Goal: Information Seeking & Learning: Learn about a topic

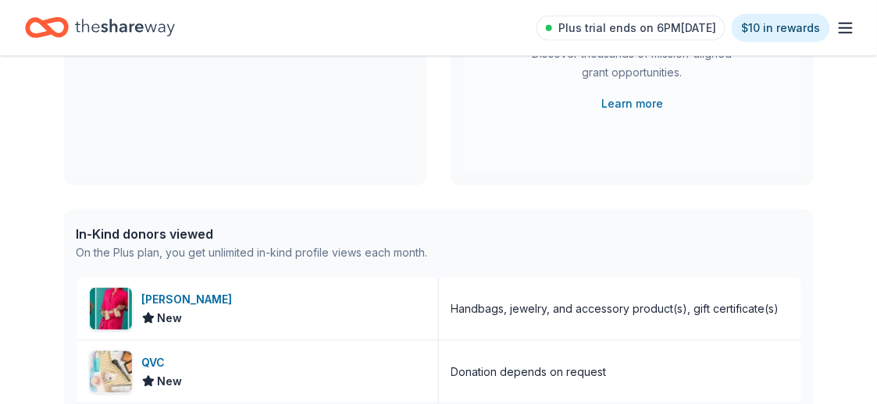
scroll to position [78, 0]
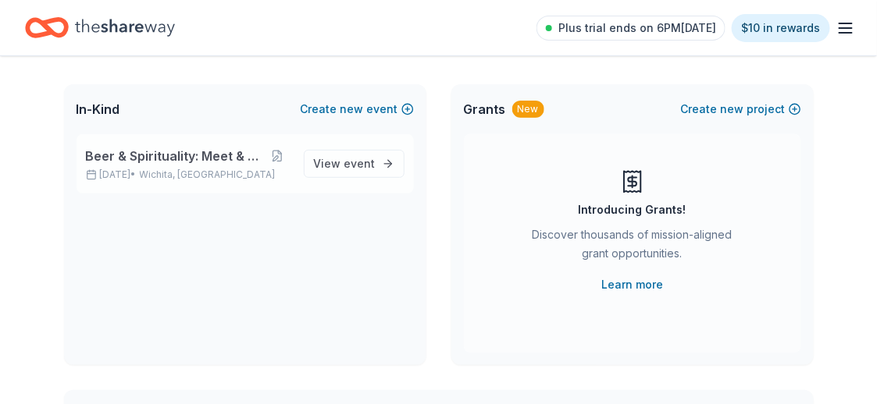
click at [201, 153] on span "Beer & Spirituality: Meet & Mingle" at bounding box center [175, 156] width 178 height 19
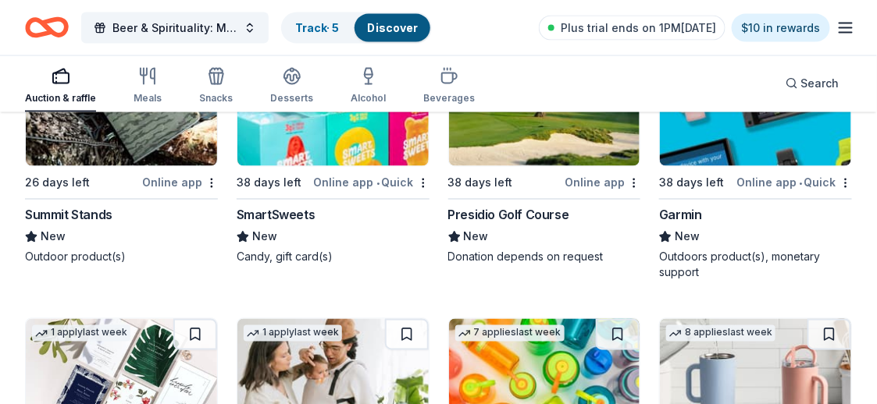
scroll to position [10026, 0]
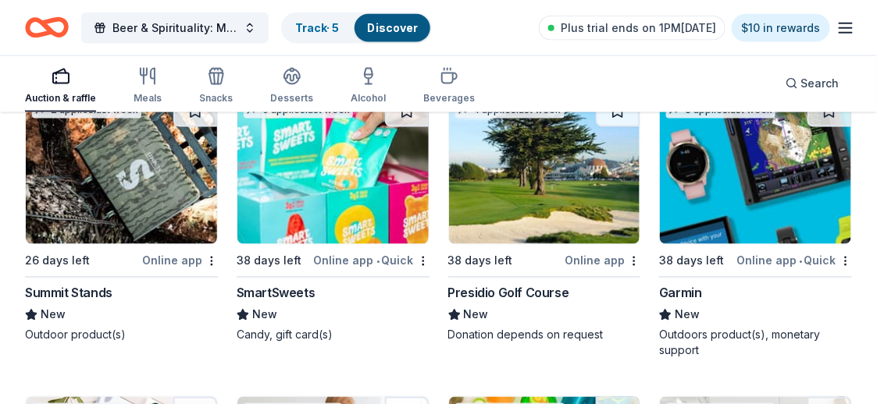
click at [158, 192] on img at bounding box center [121, 170] width 191 height 148
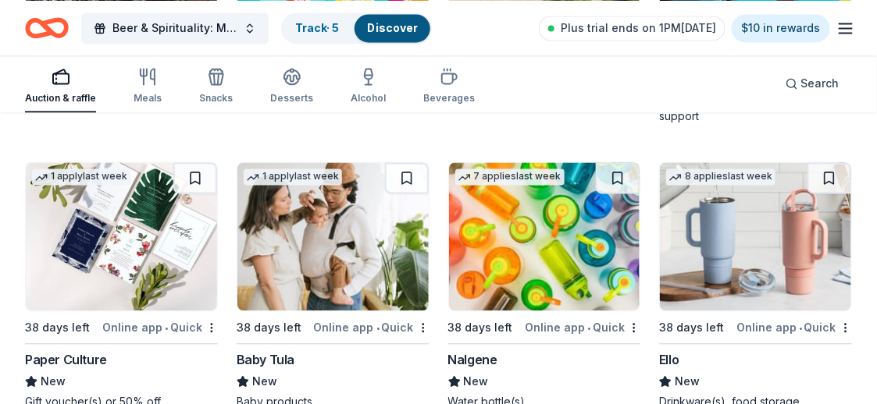
scroll to position [113, 0]
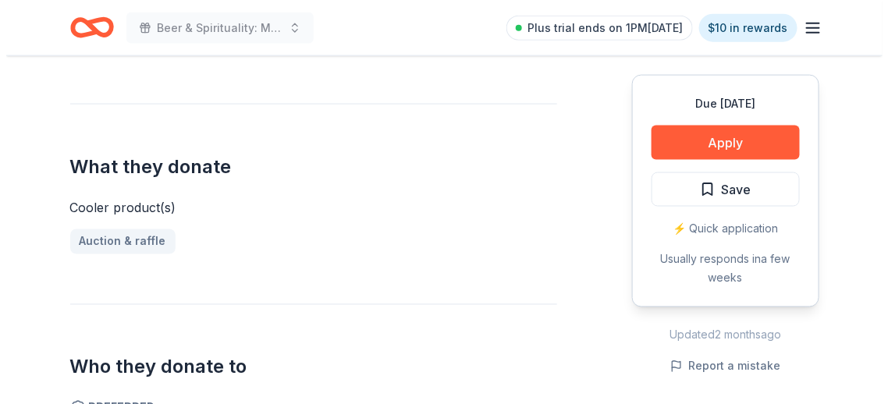
scroll to position [312, 0]
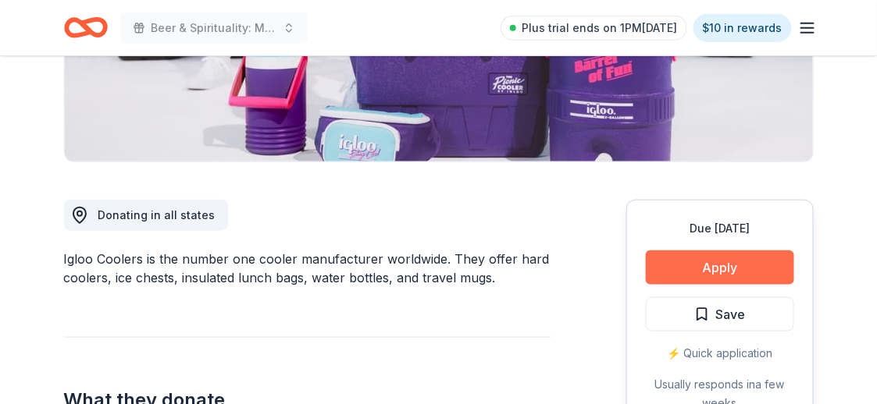
click at [663, 259] on button "Apply" at bounding box center [720, 268] width 148 height 34
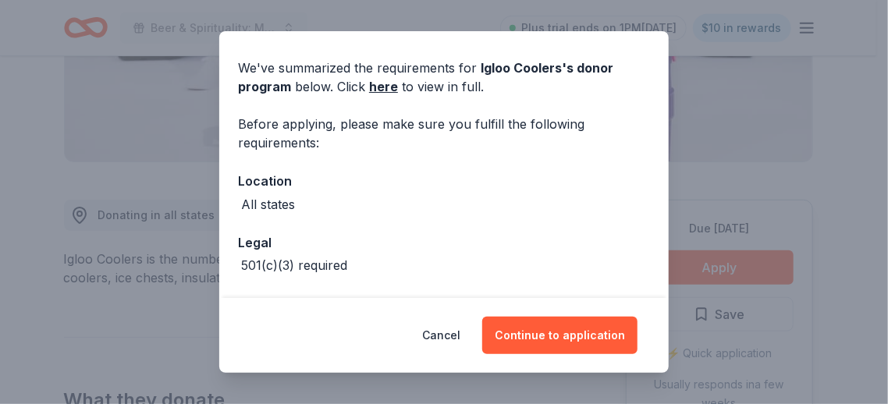
scroll to position [108, 0]
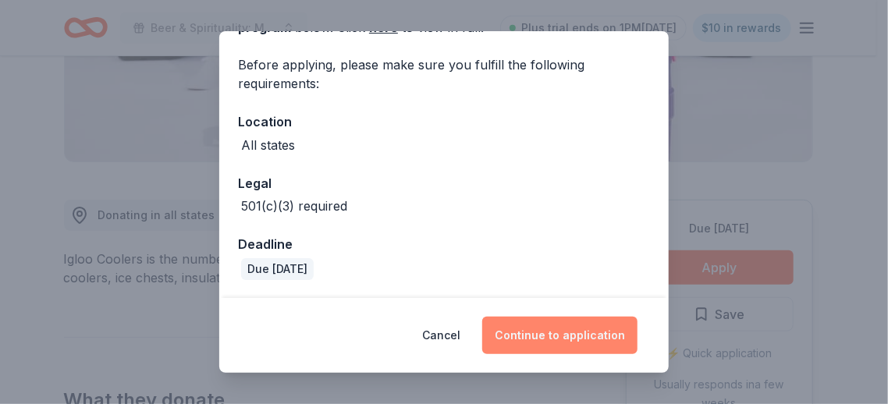
click at [537, 337] on button "Continue to application" at bounding box center [559, 335] width 155 height 37
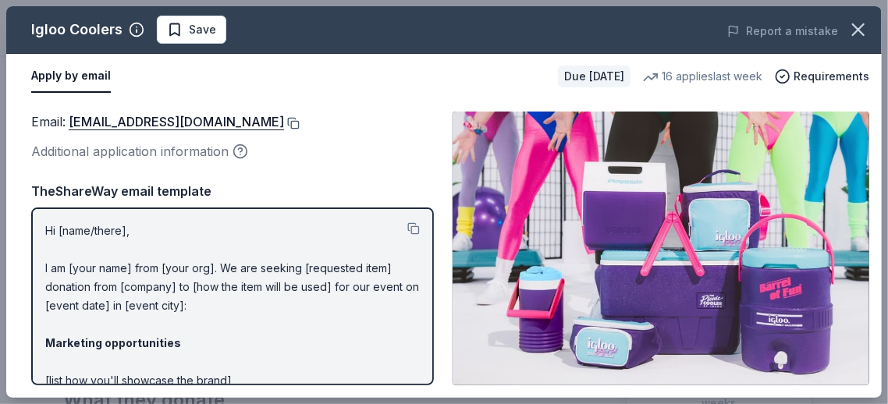
click at [284, 123] on button at bounding box center [292, 123] width 16 height 12
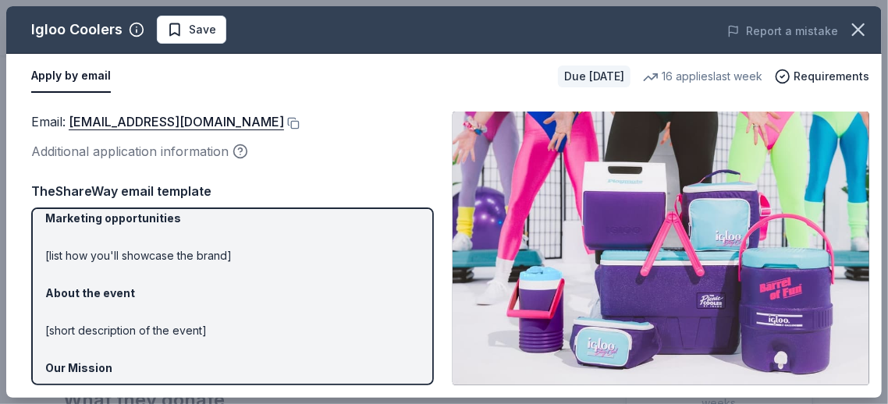
scroll to position [233, 0]
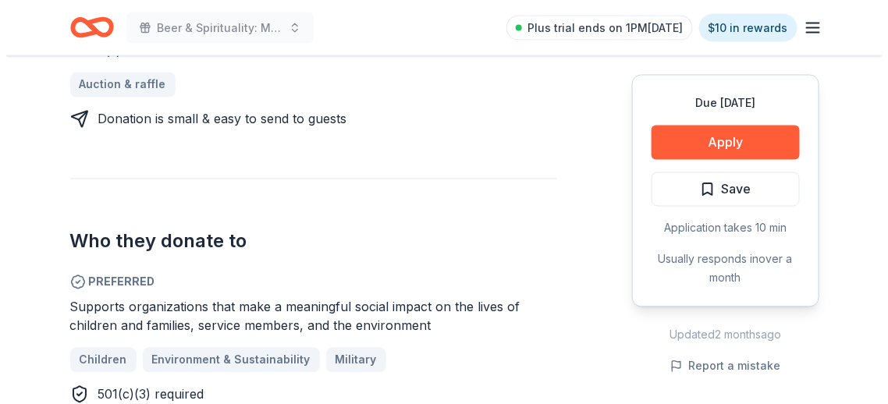
scroll to position [858, 0]
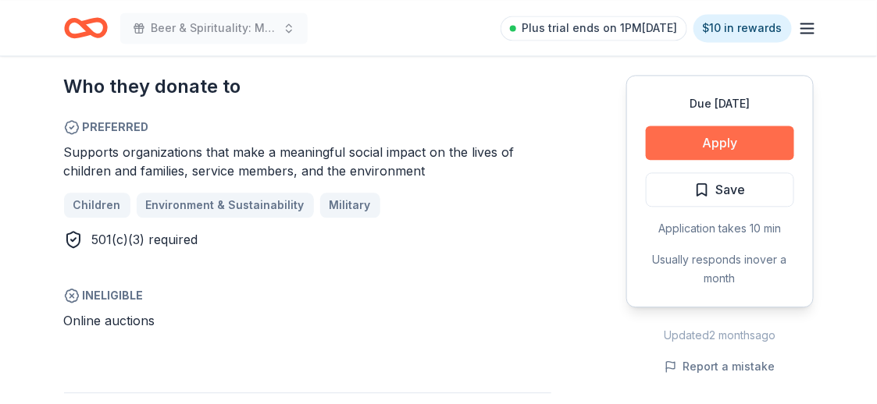
click at [713, 140] on button "Apply" at bounding box center [720, 143] width 148 height 34
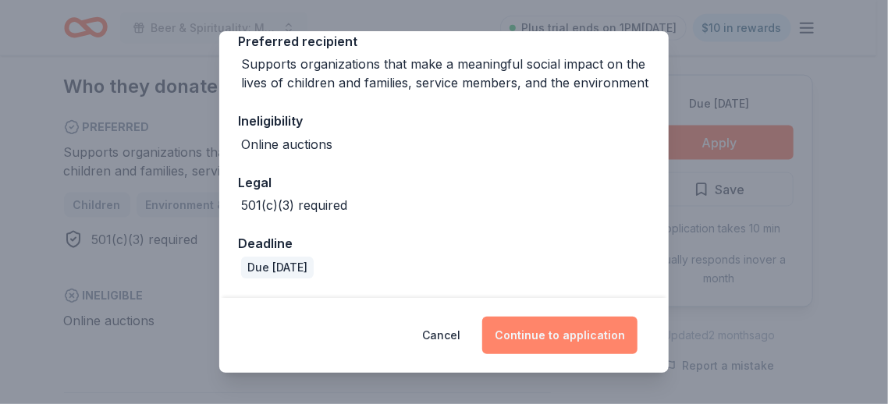
scroll to position [267, 0]
click at [567, 344] on button "Continue to application" at bounding box center [559, 335] width 155 height 37
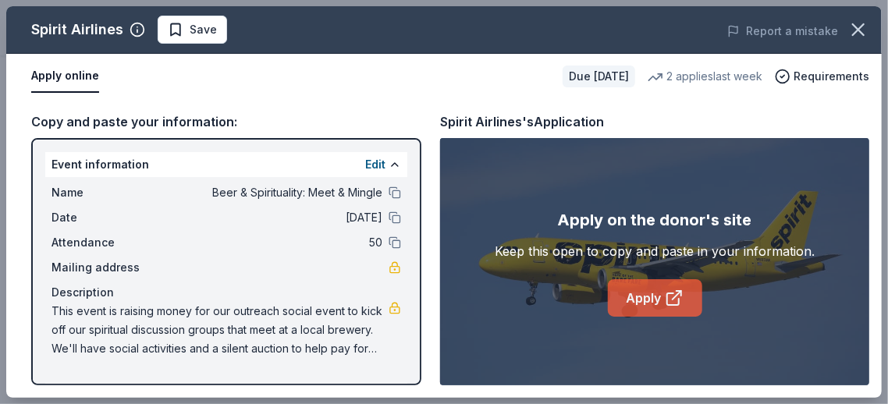
click at [644, 302] on link "Apply" at bounding box center [655, 297] width 94 height 37
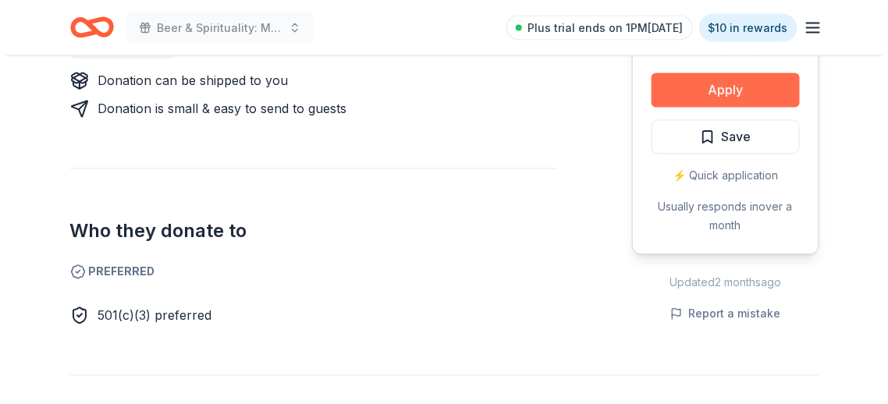
scroll to position [703, 0]
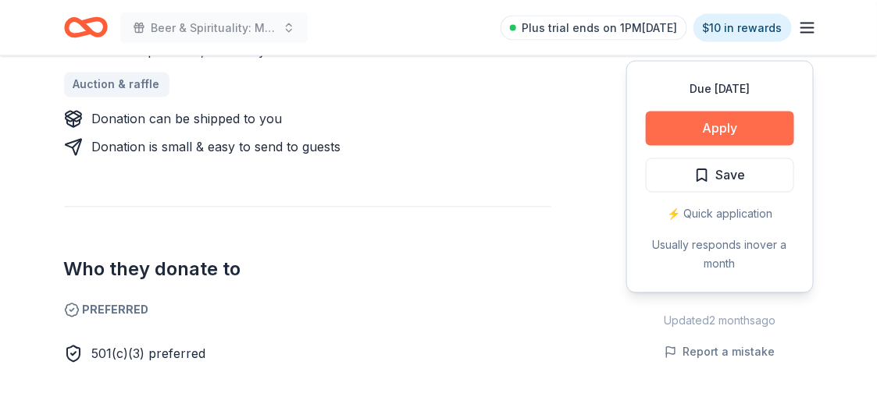
click at [713, 125] on button "Apply" at bounding box center [720, 129] width 148 height 34
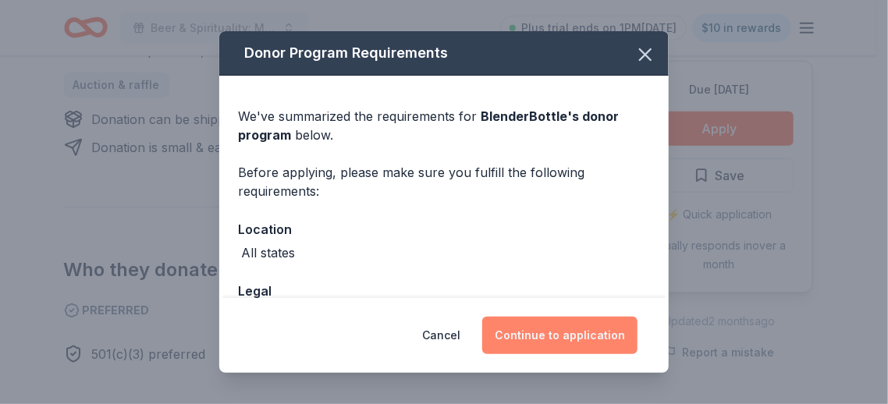
click at [553, 342] on button "Continue to application" at bounding box center [559, 335] width 155 height 37
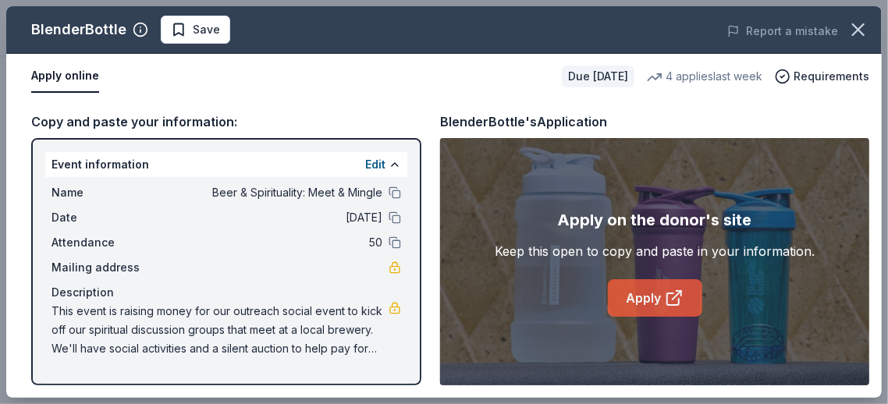
click at [653, 290] on link "Apply" at bounding box center [655, 297] width 94 height 37
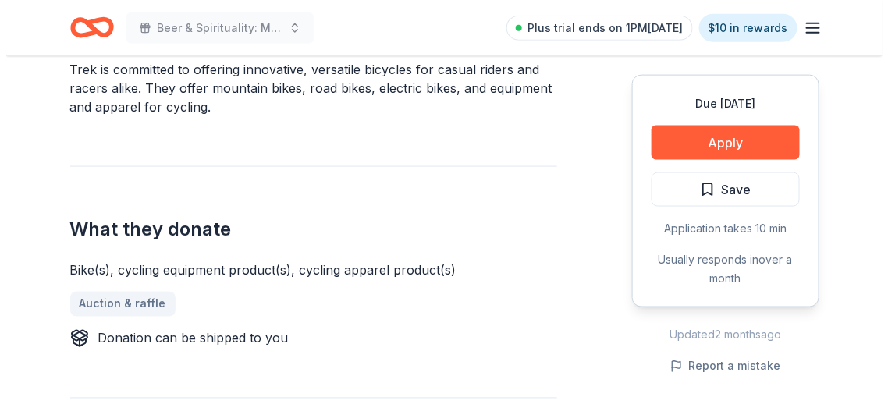
scroll to position [390, 0]
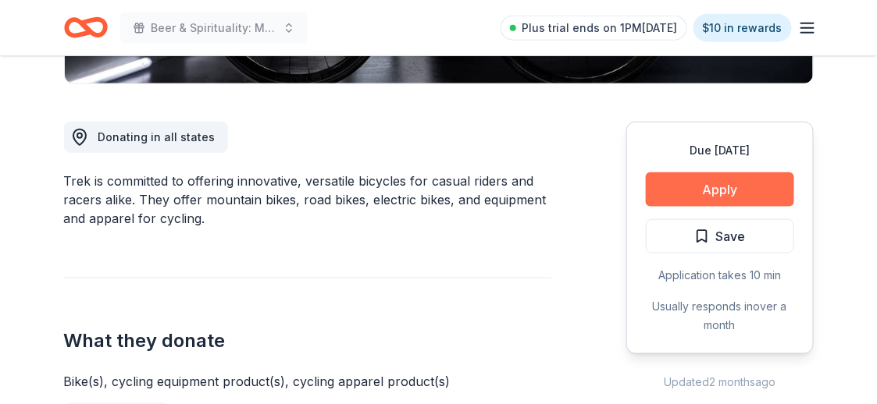
click at [693, 193] on button "Apply" at bounding box center [720, 190] width 148 height 34
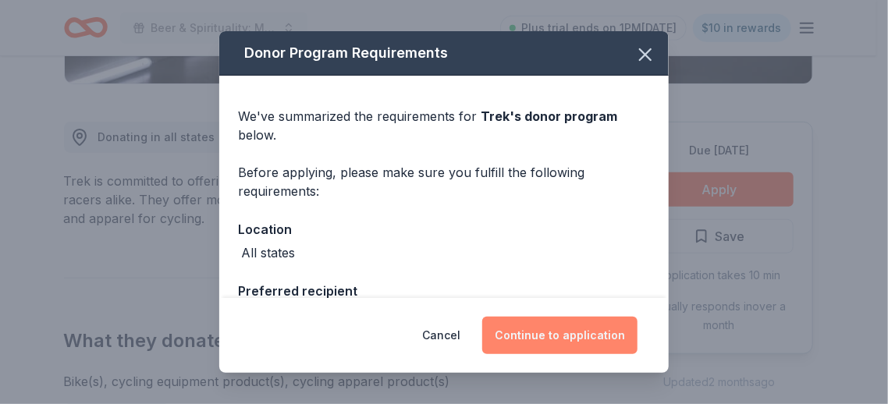
click at [574, 341] on button "Continue to application" at bounding box center [559, 335] width 155 height 37
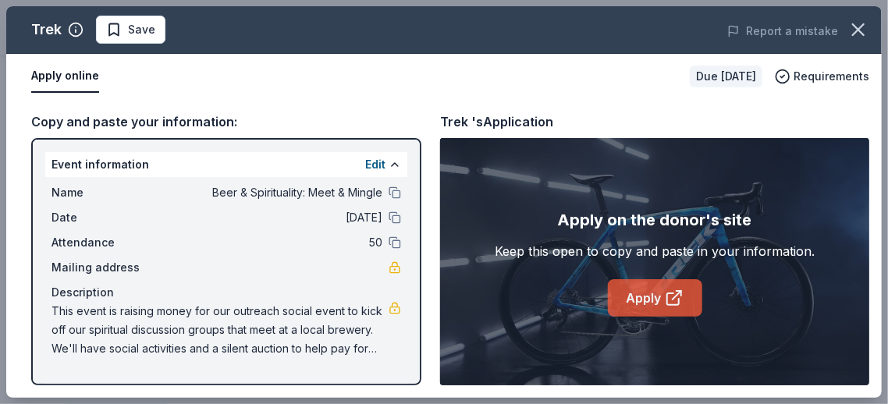
click at [653, 294] on link "Apply" at bounding box center [655, 297] width 94 height 37
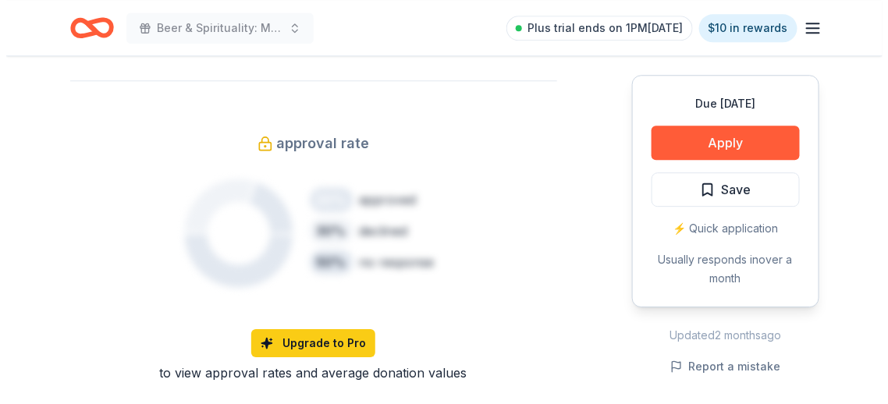
scroll to position [1093, 0]
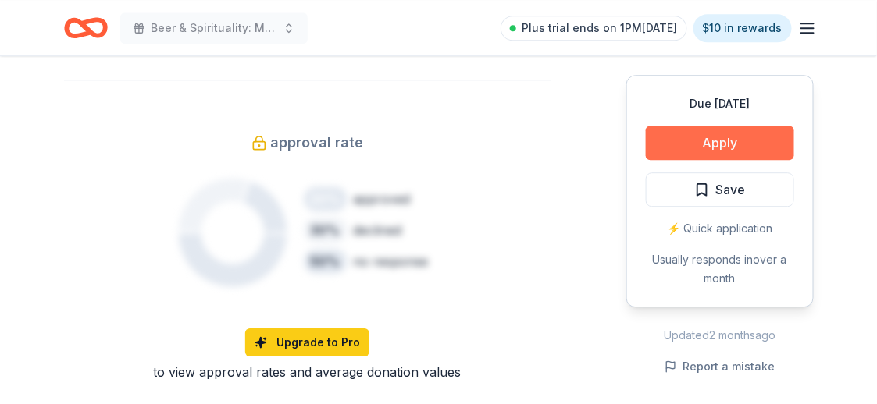
click at [674, 129] on button "Apply" at bounding box center [720, 143] width 148 height 34
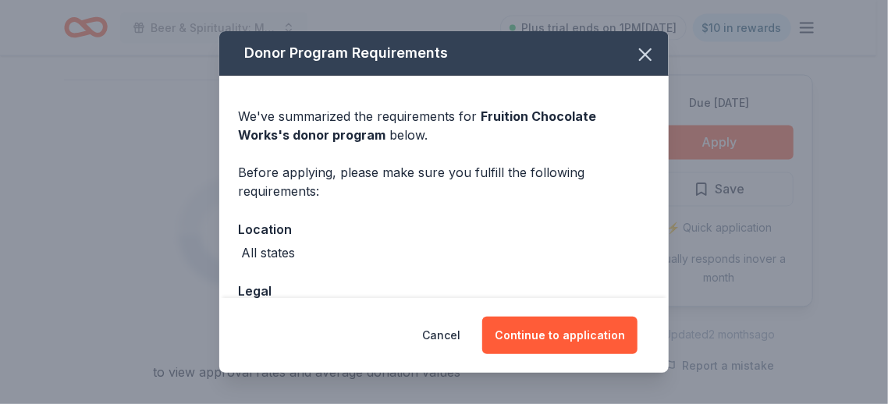
scroll to position [108, 0]
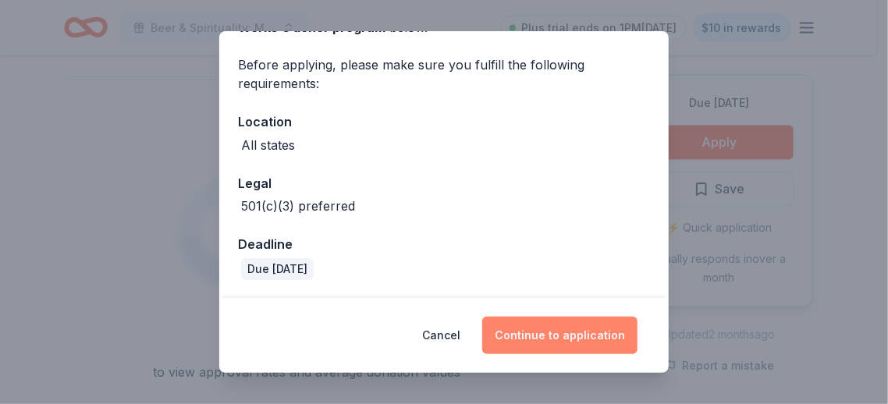
click at [550, 339] on button "Continue to application" at bounding box center [559, 335] width 155 height 37
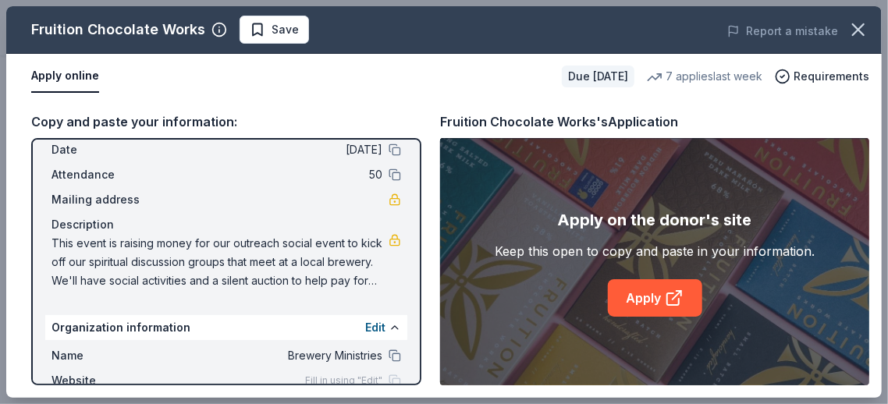
scroll to position [0, 0]
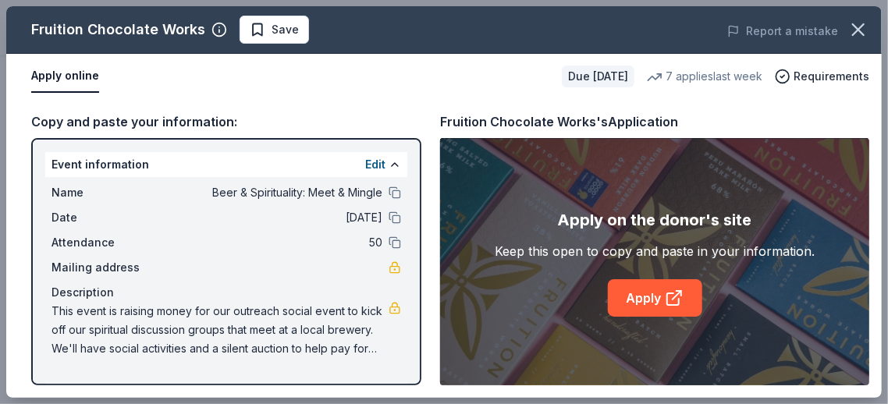
click at [386, 110] on div "Copy and paste your information: Event information Edit Name Beer & Spiritualit…" at bounding box center [444, 248] width 876 height 299
click at [641, 294] on link "Apply" at bounding box center [655, 297] width 94 height 37
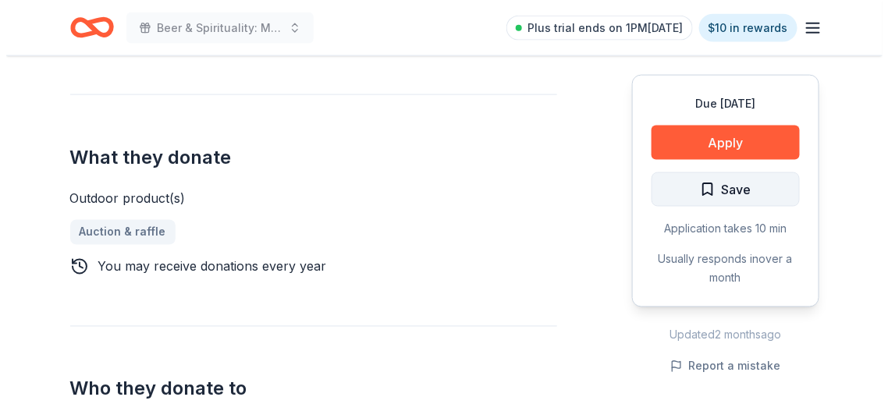
scroll to position [546, 0]
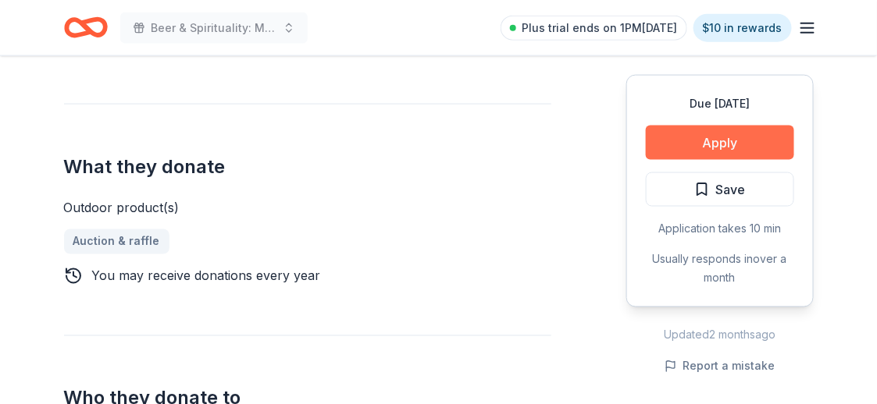
click at [750, 146] on button "Apply" at bounding box center [720, 143] width 148 height 34
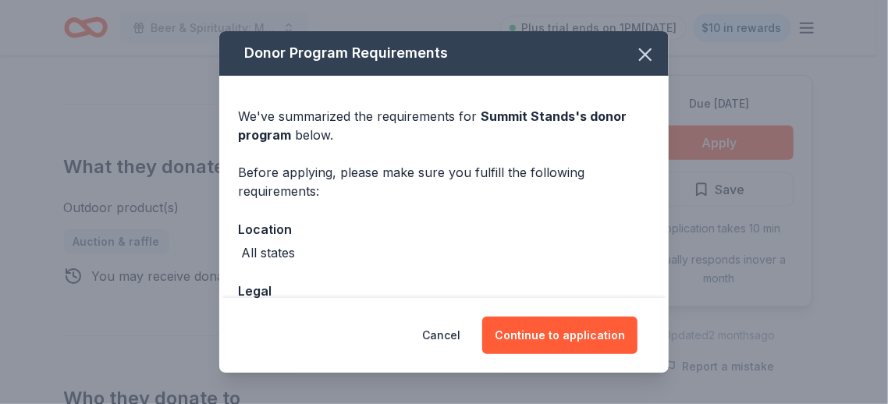
scroll to position [169, 0]
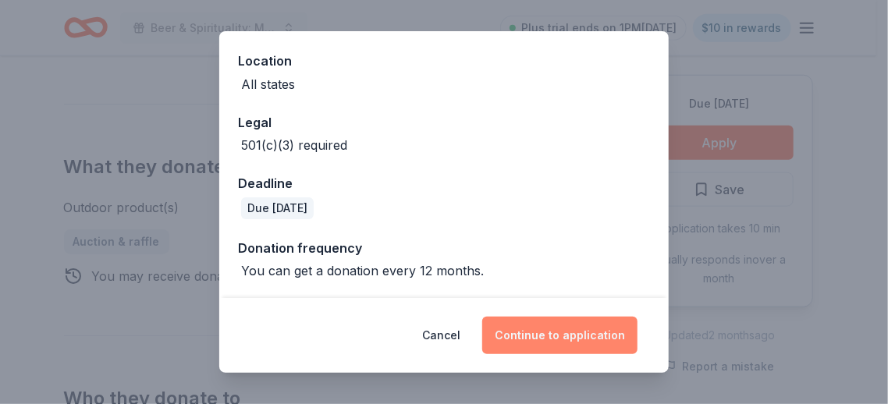
click at [533, 331] on button "Continue to application" at bounding box center [559, 335] width 155 height 37
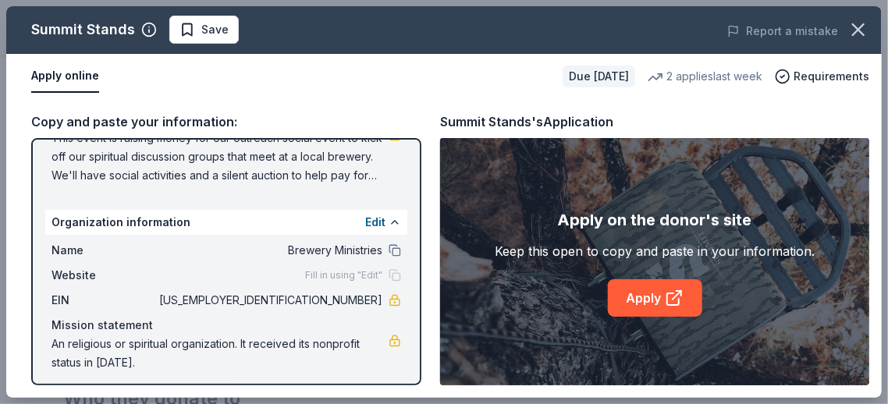
scroll to position [179, 0]
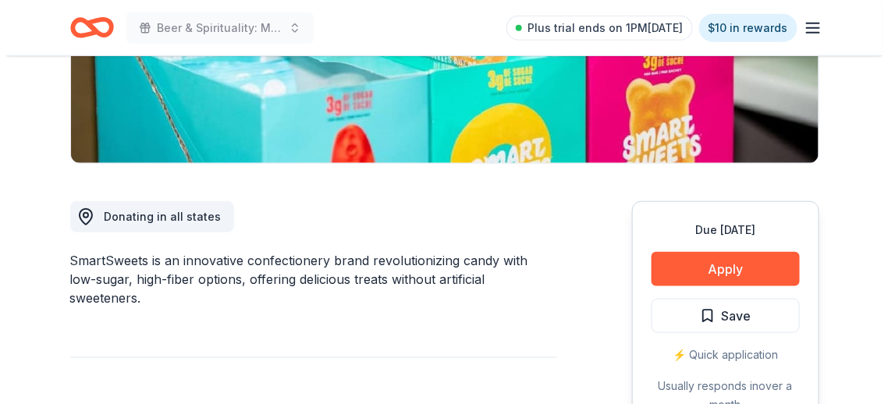
scroll to position [312, 0]
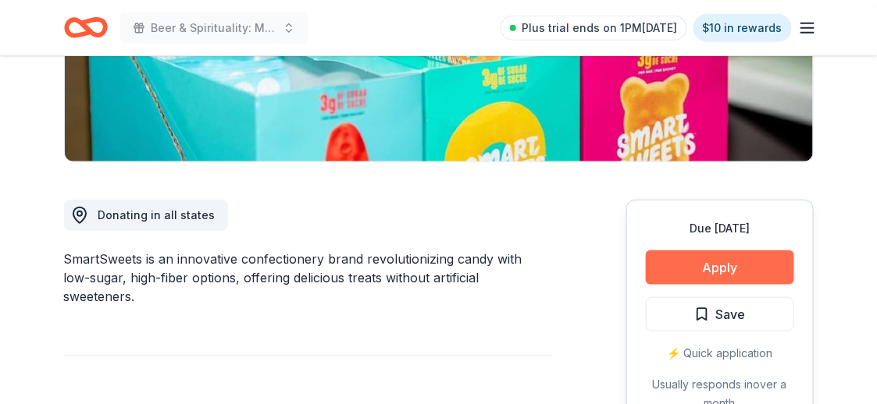
click at [697, 272] on button "Apply" at bounding box center [720, 268] width 148 height 34
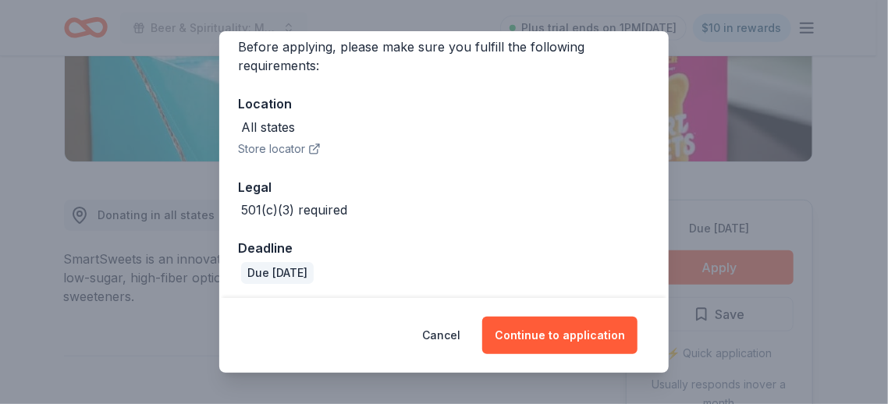
scroll to position [129, 0]
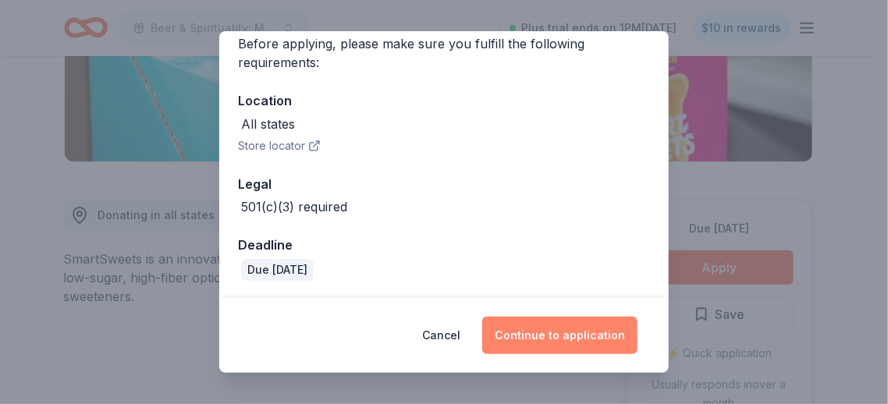
click at [566, 322] on button "Continue to application" at bounding box center [559, 335] width 155 height 37
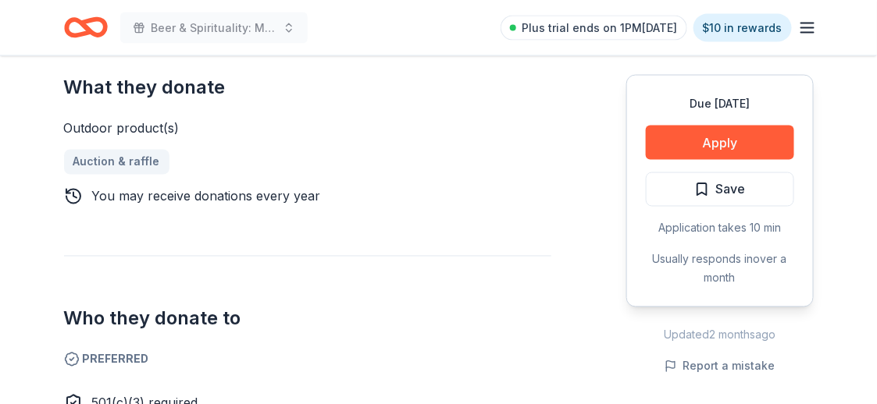
scroll to position [624, 0]
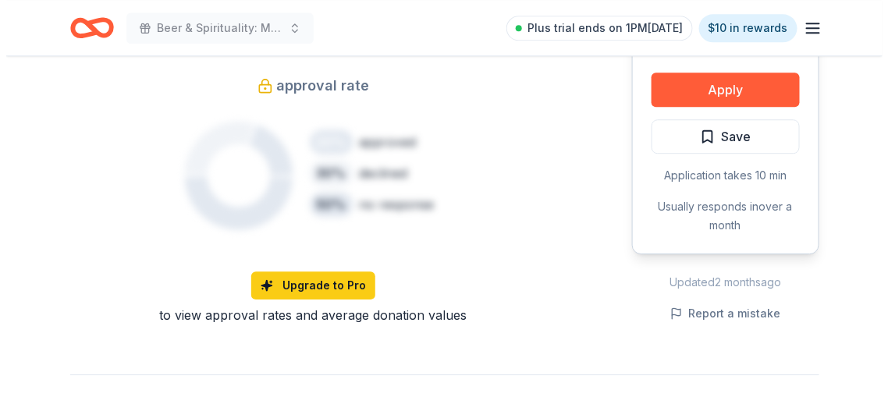
scroll to position [858, 0]
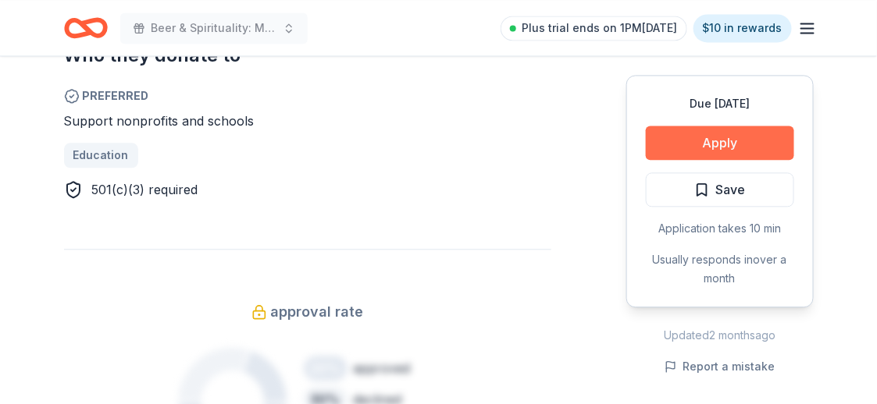
click at [674, 141] on button "Apply" at bounding box center [720, 143] width 148 height 34
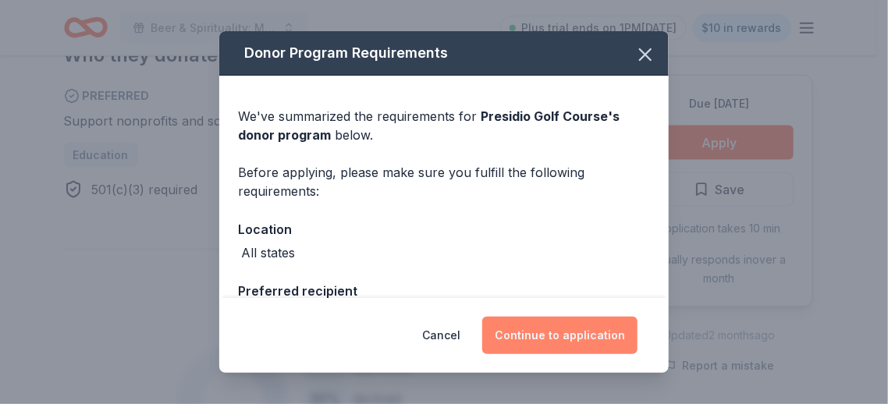
click at [553, 340] on button "Continue to application" at bounding box center [559, 335] width 155 height 37
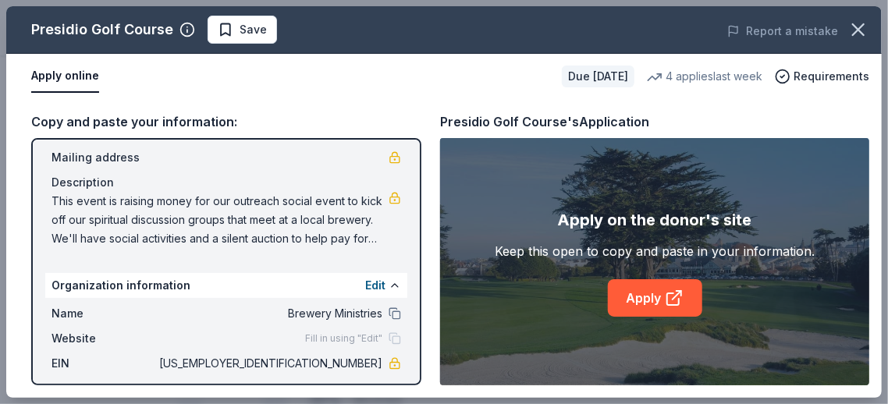
scroll to position [179, 0]
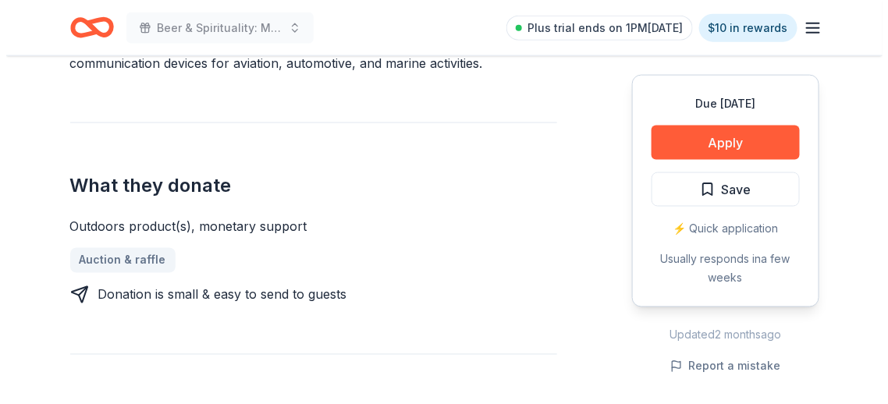
scroll to position [312, 0]
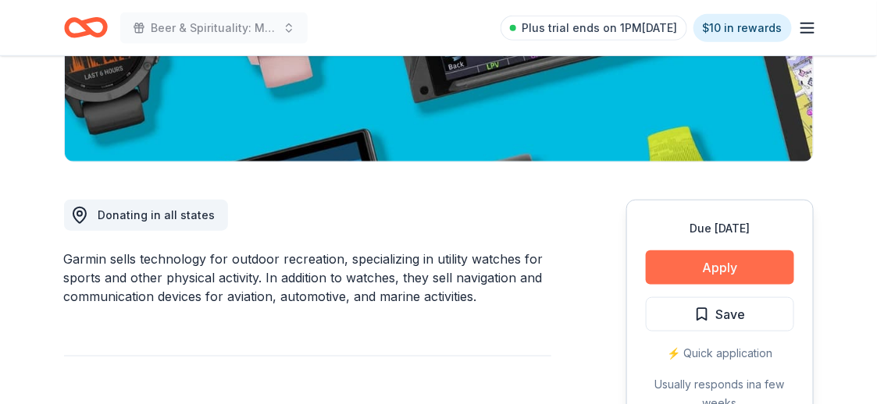
click at [691, 272] on button "Apply" at bounding box center [720, 268] width 148 height 34
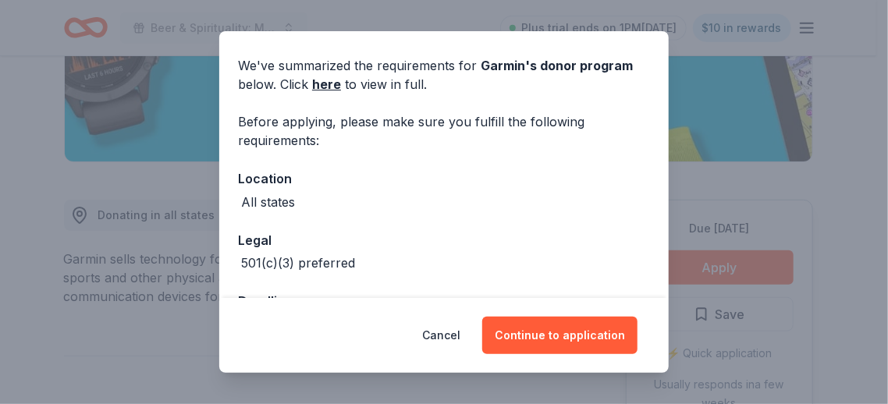
scroll to position [108, 0]
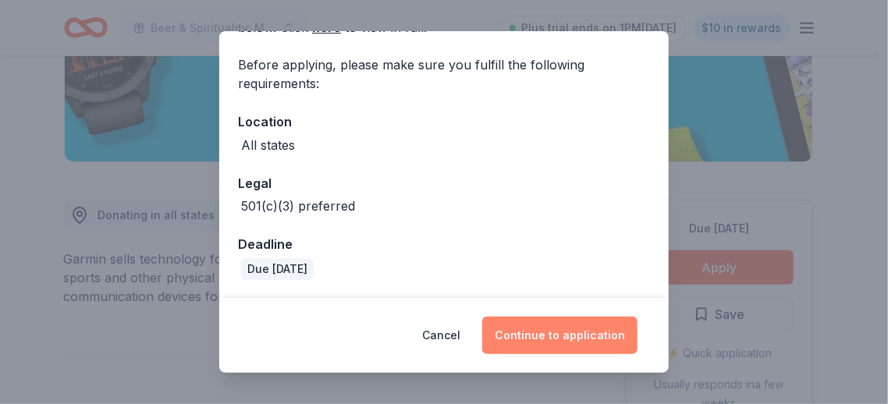
click at [548, 332] on button "Continue to application" at bounding box center [559, 335] width 155 height 37
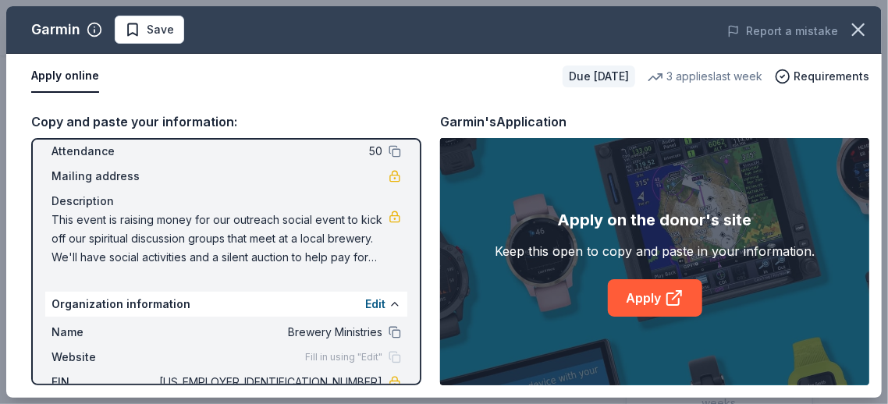
scroll to position [0, 0]
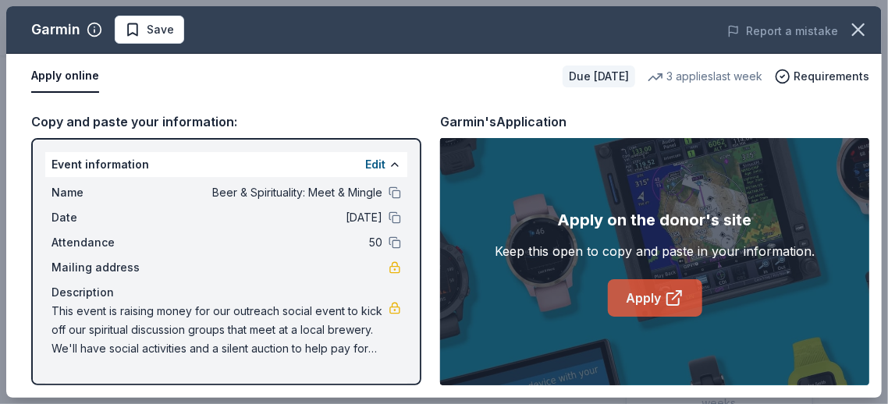
click at [628, 300] on link "Apply" at bounding box center [655, 297] width 94 height 37
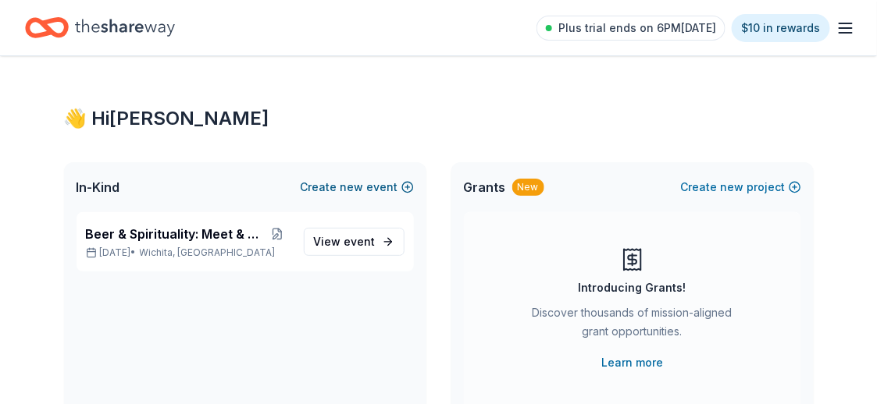
click at [366, 188] on button "Create new event" at bounding box center [357, 187] width 113 height 19
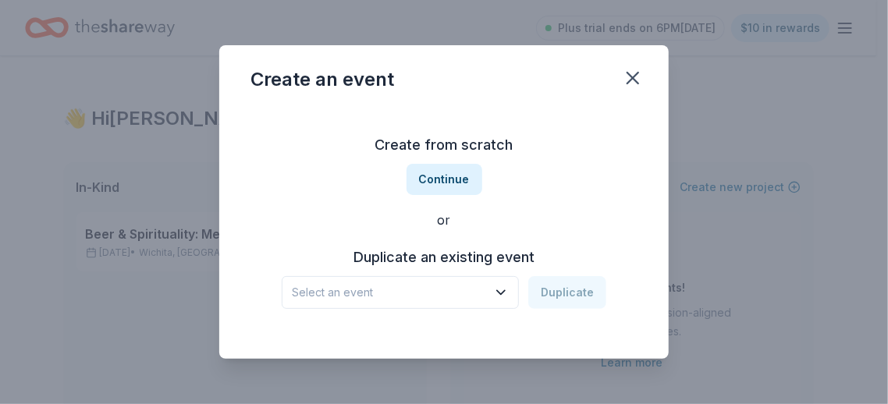
click at [466, 298] on span "Select an event" at bounding box center [389, 292] width 195 height 19
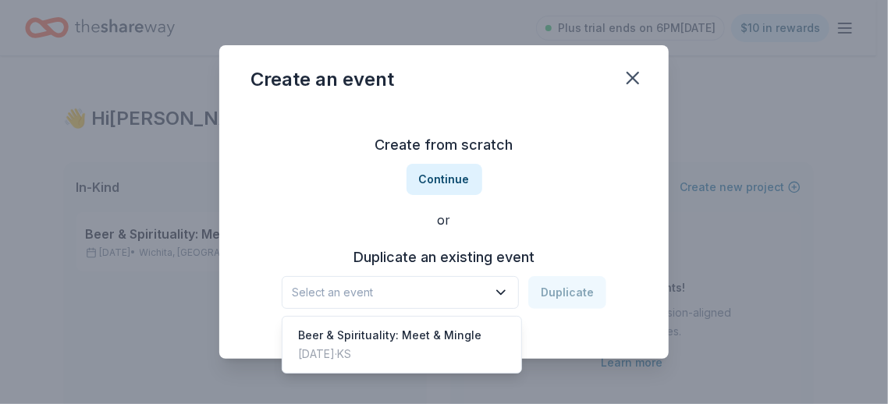
click at [468, 294] on span "Select an event" at bounding box center [389, 292] width 195 height 19
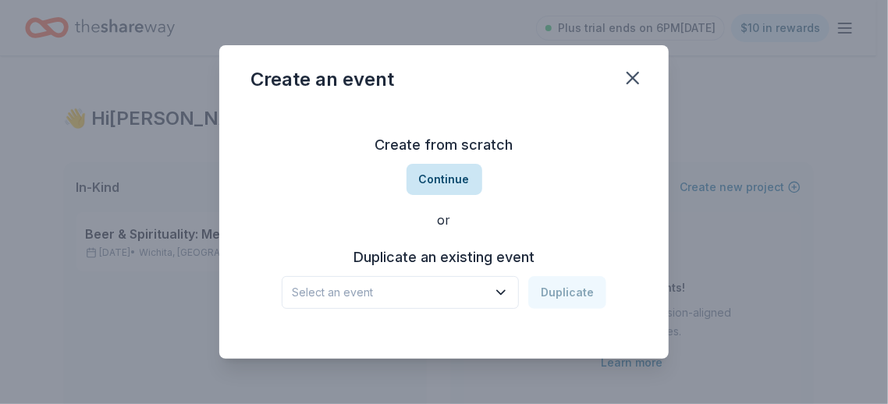
click at [451, 182] on button "Continue" at bounding box center [445, 179] width 76 height 31
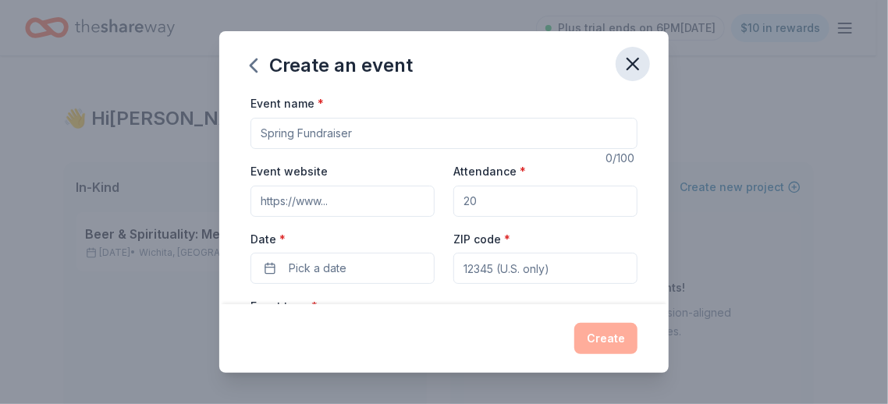
click at [633, 65] on icon "button" at bounding box center [633, 64] width 11 height 11
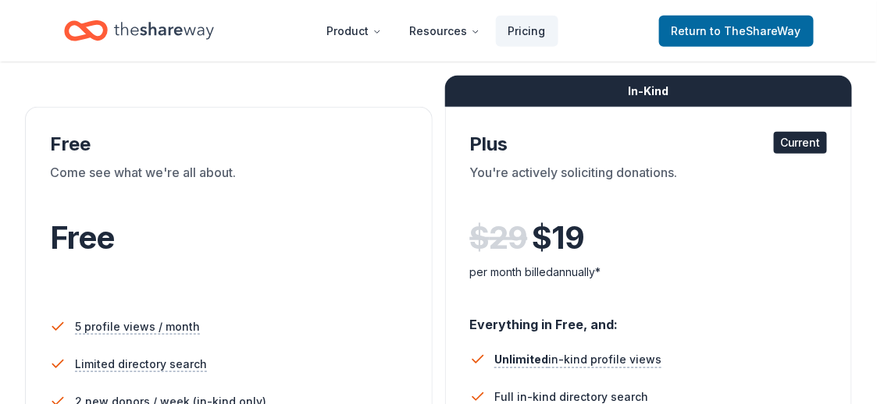
scroll to position [156, 0]
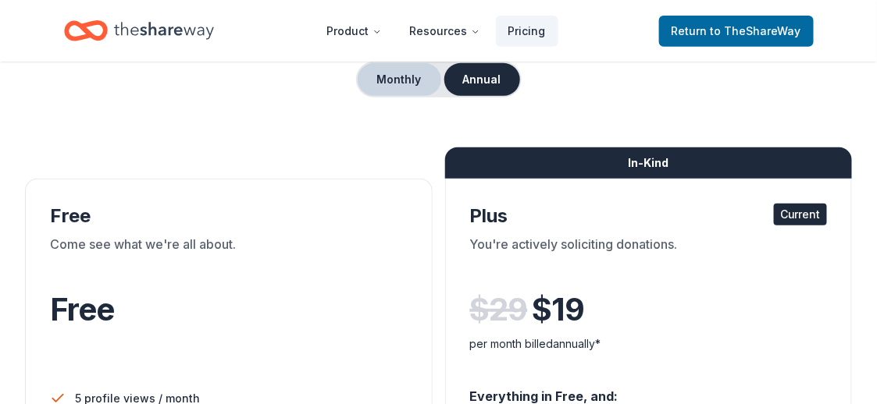
click at [408, 80] on button "Monthly" at bounding box center [400, 79] width 84 height 33
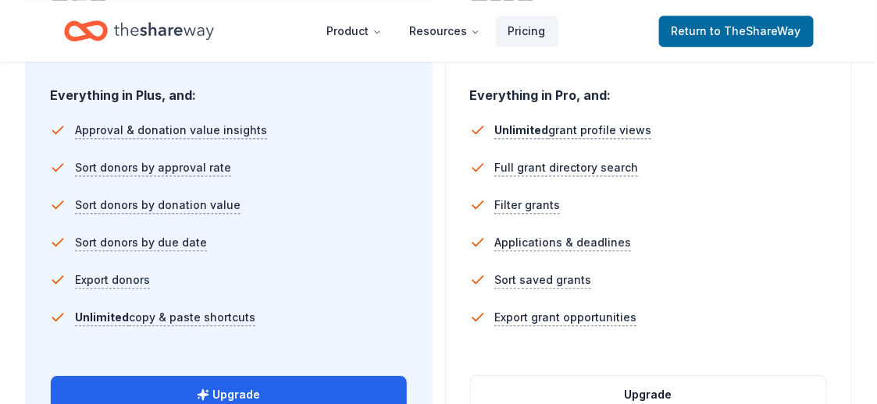
scroll to position [1093, 0]
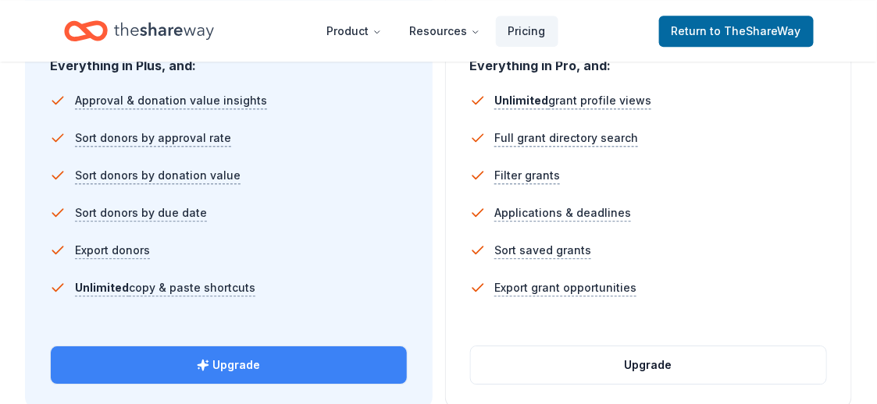
click at [269, 356] on button "Upgrade" at bounding box center [229, 365] width 356 height 37
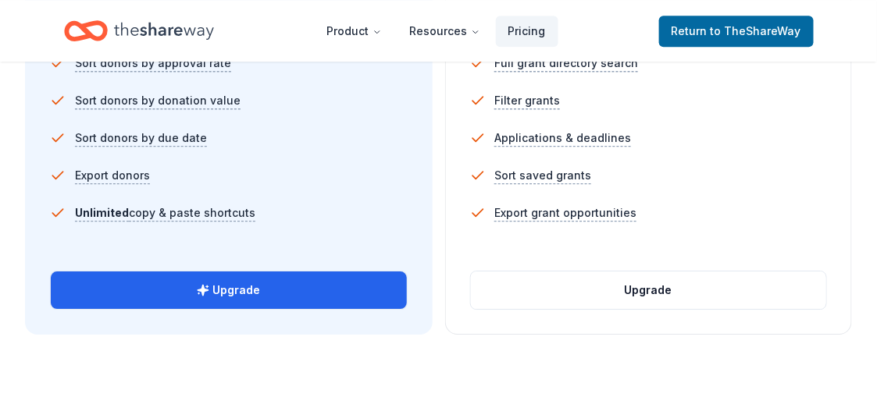
scroll to position [1249, 0]
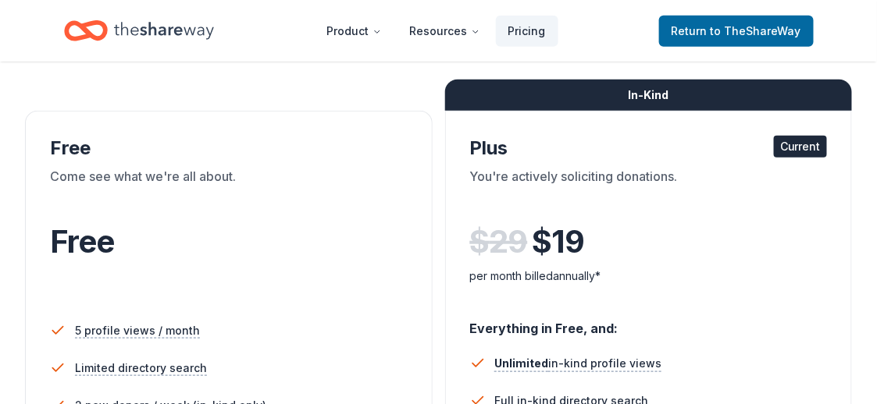
scroll to position [156, 0]
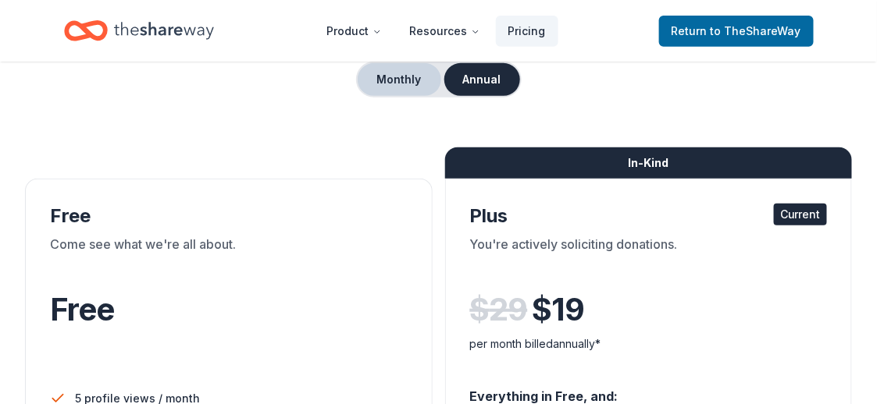
click at [403, 80] on button "Monthly" at bounding box center [400, 79] width 84 height 33
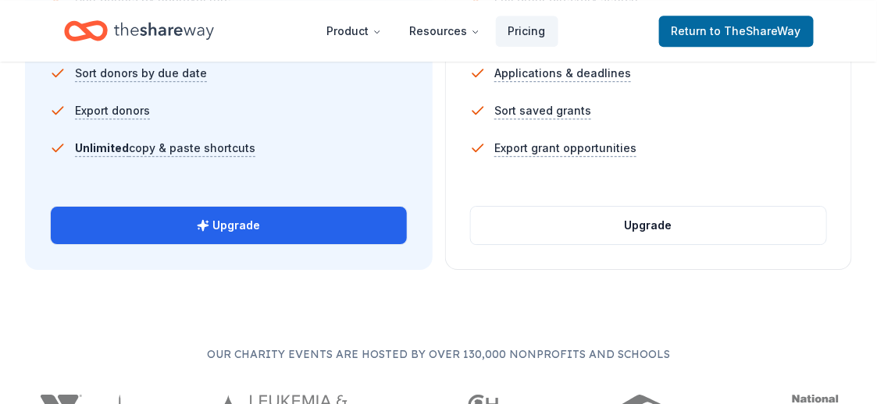
scroll to position [1249, 0]
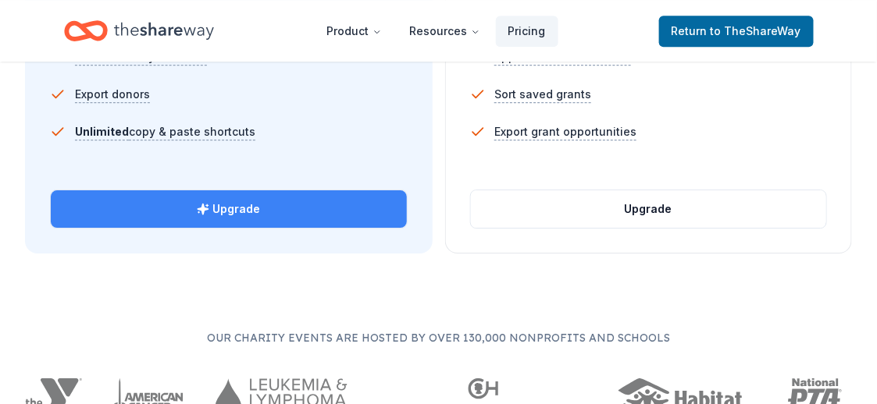
click at [271, 212] on button "Upgrade" at bounding box center [229, 208] width 356 height 37
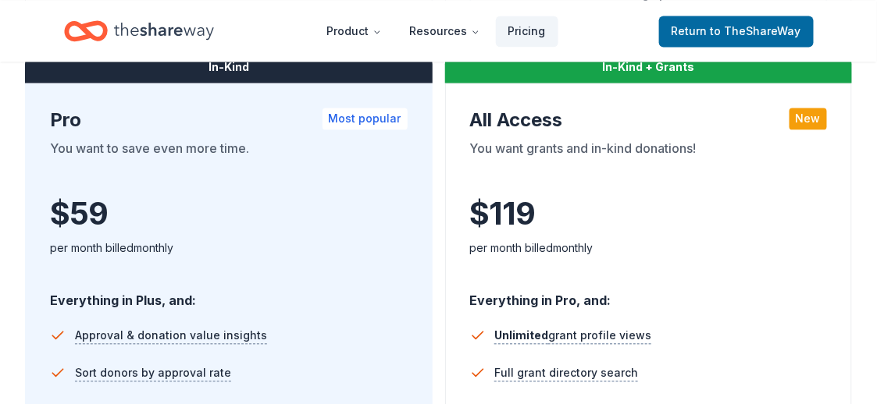
scroll to position [855, 0]
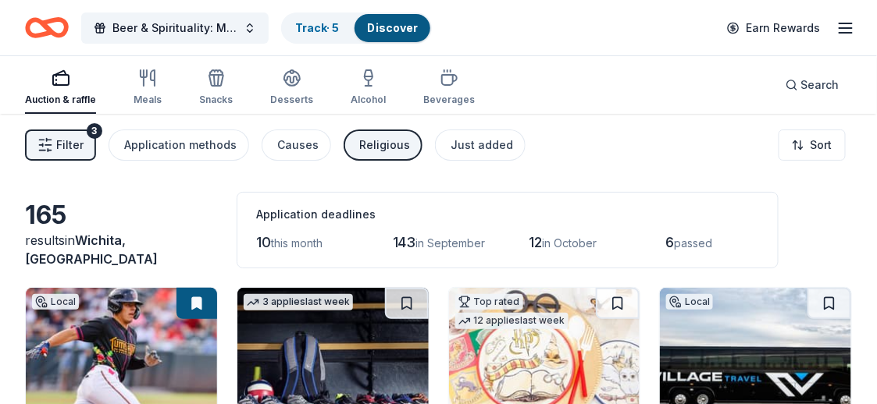
click at [73, 152] on span "Filter" at bounding box center [69, 145] width 27 height 19
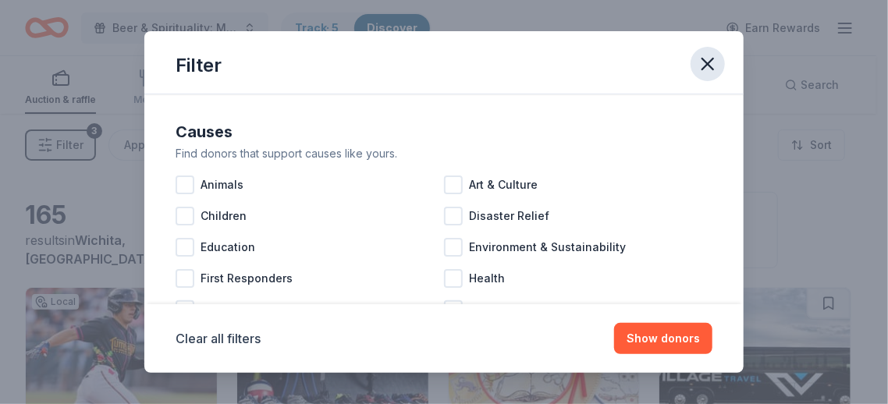
click at [717, 62] on icon "button" at bounding box center [708, 64] width 22 height 22
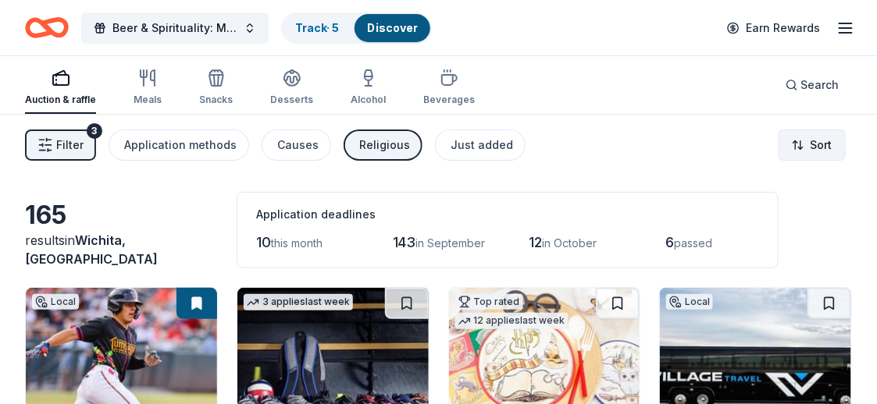
click at [802, 148] on html "Beer & Spirituality: Meet & Mingle Track · 5 Discover Earn Rewards Auction & ra…" at bounding box center [438, 202] width 877 height 404
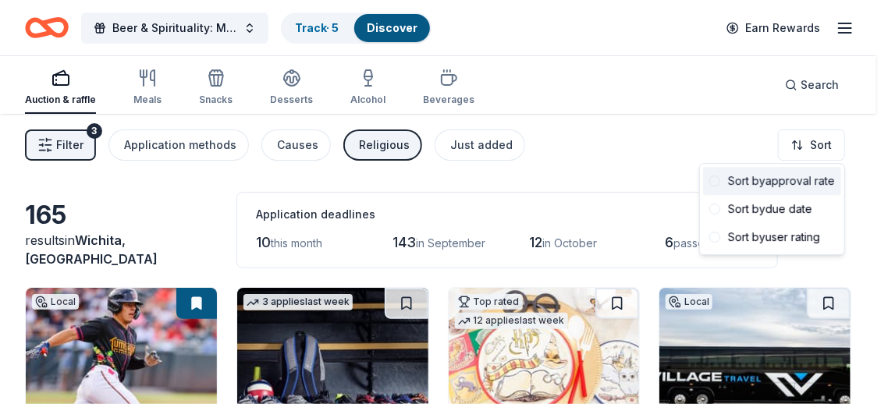
click at [714, 180] on span at bounding box center [715, 181] width 11 height 11
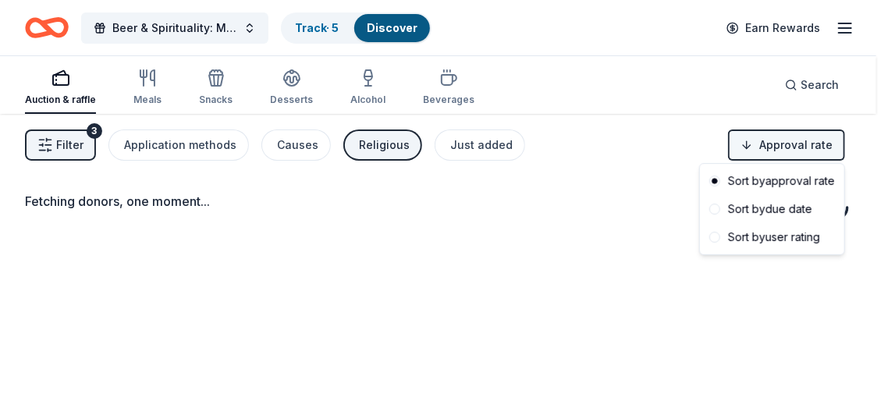
click at [750, 140] on html "Beer & Spirituality: Meet & [PERSON_NAME] Track · 5 Discover Earn Rewards Aucti…" at bounding box center [444, 202] width 888 height 404
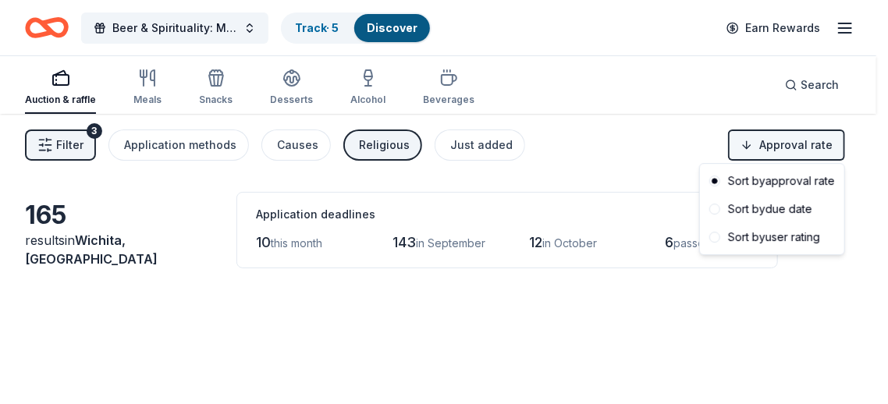
click at [750, 140] on html "Beer & Spirituality: Meet & Mingle Track · 5 Discover Earn Rewards Auction & ra…" at bounding box center [444, 202] width 888 height 404
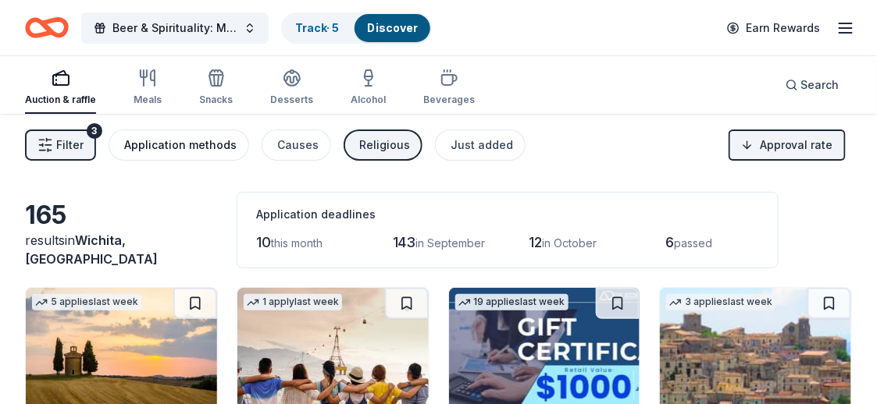
click at [181, 148] on div "Application methods" at bounding box center [180, 145] width 112 height 19
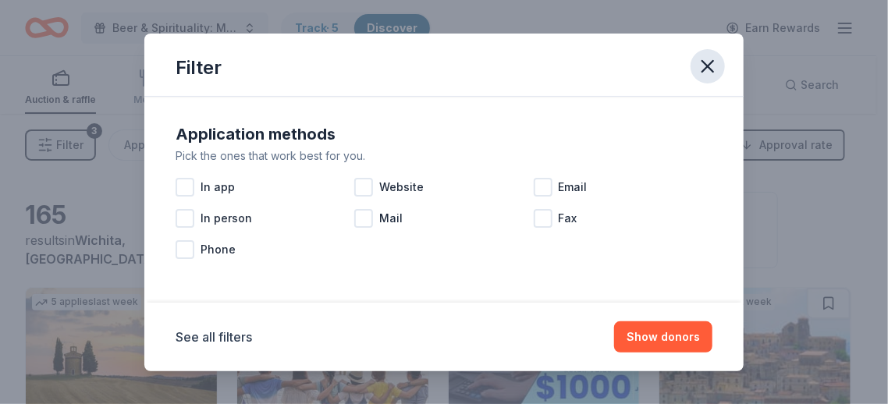
click at [710, 66] on icon "button" at bounding box center [708, 66] width 11 height 11
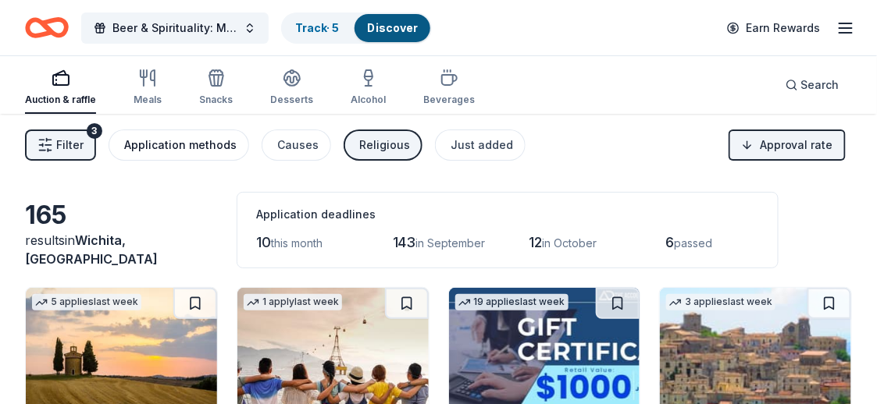
click at [207, 148] on div "Application methods" at bounding box center [180, 145] width 112 height 19
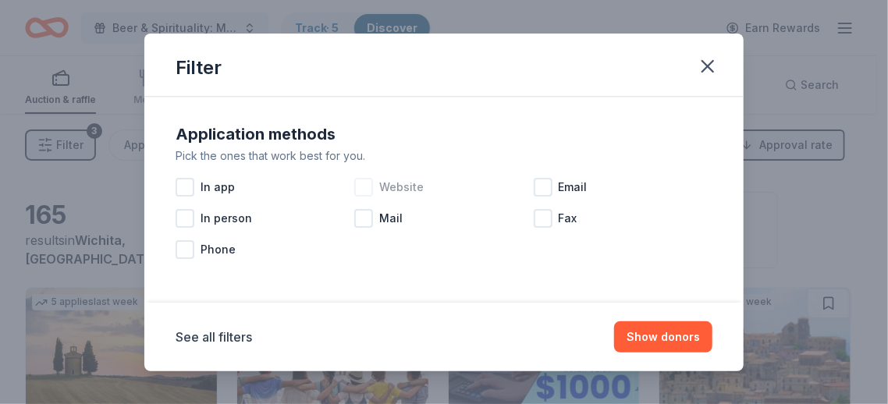
click at [368, 183] on div at bounding box center [363, 187] width 19 height 19
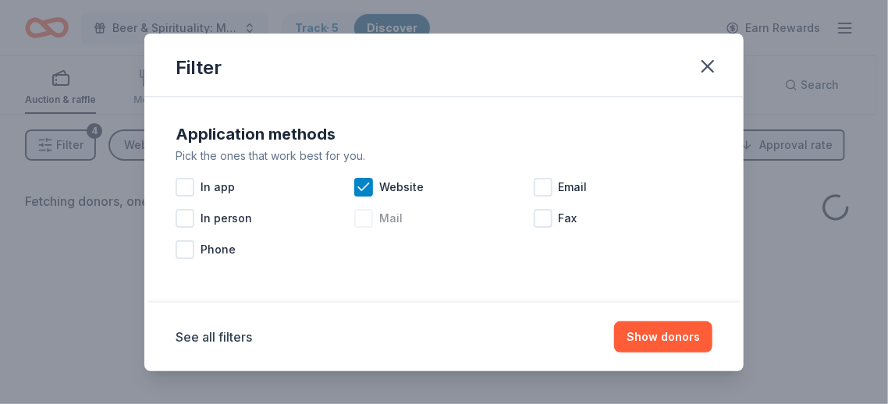
click at [368, 217] on div at bounding box center [363, 218] width 19 height 19
click at [542, 188] on div at bounding box center [543, 187] width 19 height 19
click at [188, 189] on div at bounding box center [185, 187] width 19 height 19
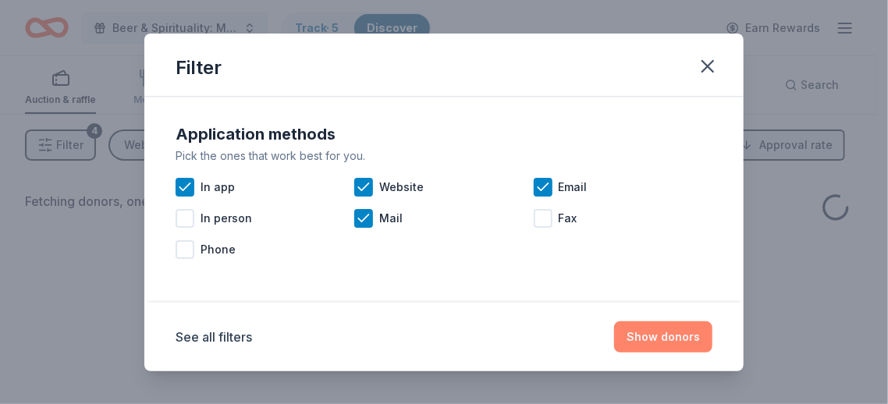
click at [652, 339] on button "Show donors" at bounding box center [663, 337] width 98 height 31
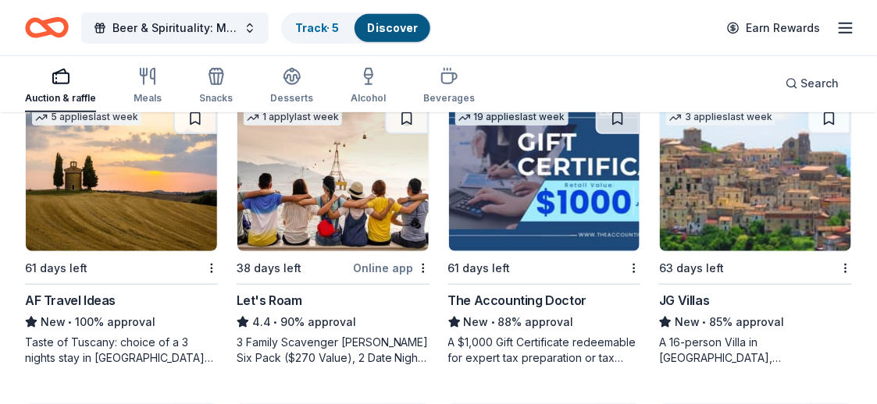
scroll to position [156, 0]
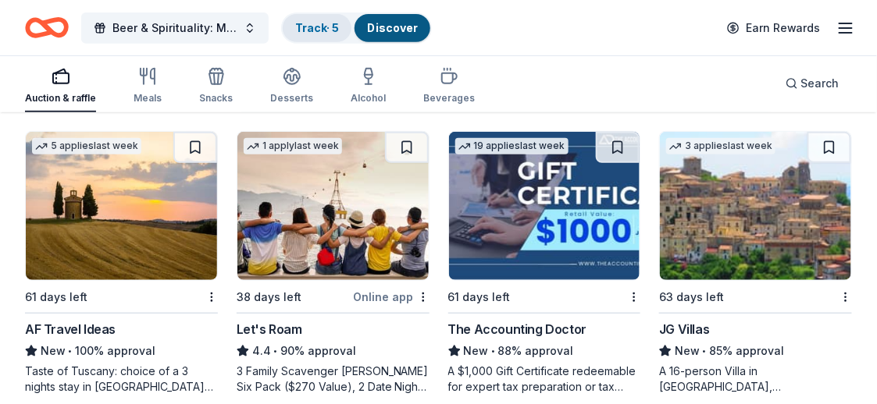
click at [331, 27] on link "Track · 5" at bounding box center [317, 27] width 44 height 13
click at [386, 24] on link "Discover" at bounding box center [392, 27] width 51 height 13
click at [845, 28] on line "button" at bounding box center [845, 28] width 12 height 0
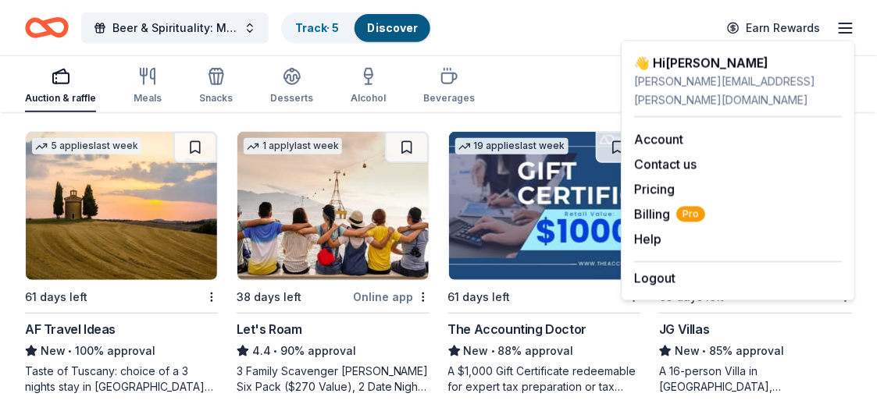
click at [845, 28] on line "button" at bounding box center [845, 28] width 12 height 0
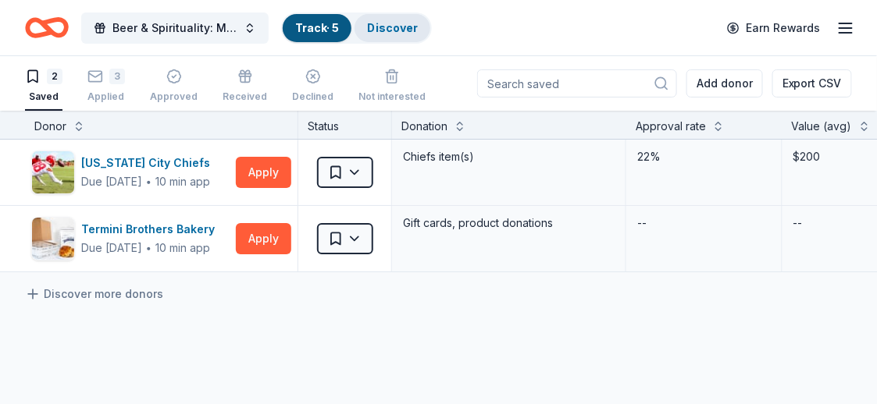
click at [398, 25] on link "Discover" at bounding box center [392, 27] width 51 height 13
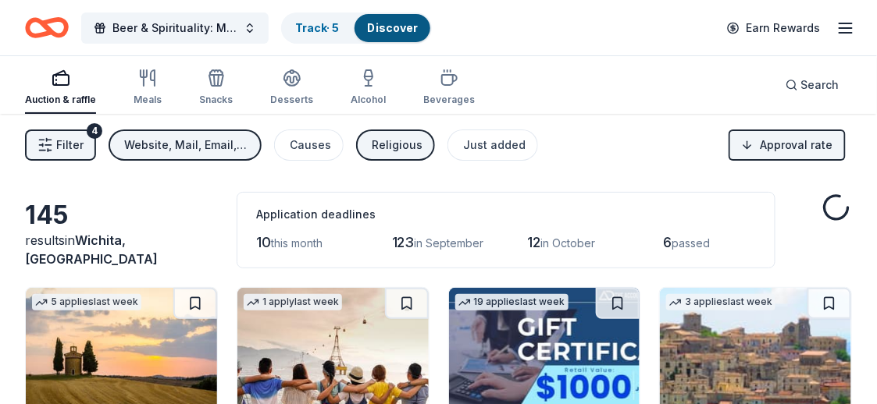
scroll to position [156, 0]
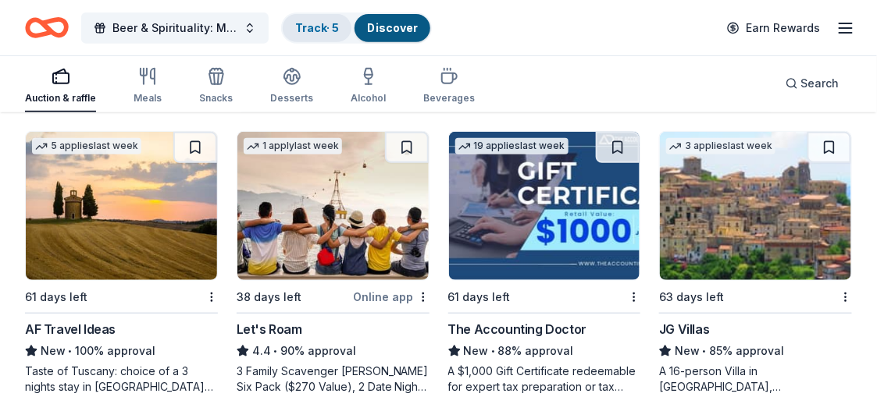
click at [328, 31] on link "Track · 5" at bounding box center [317, 27] width 44 height 13
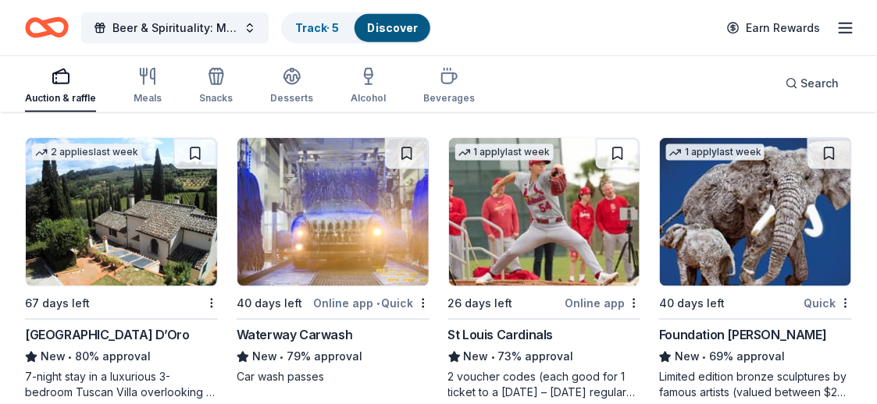
scroll to position [468, 0]
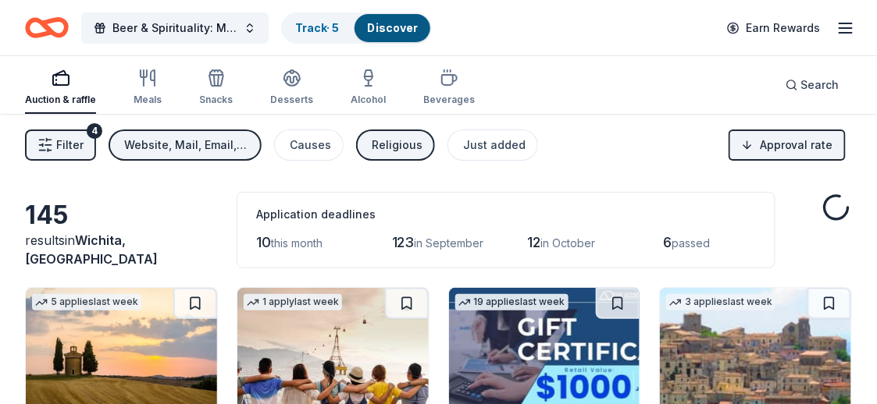
scroll to position [468, 0]
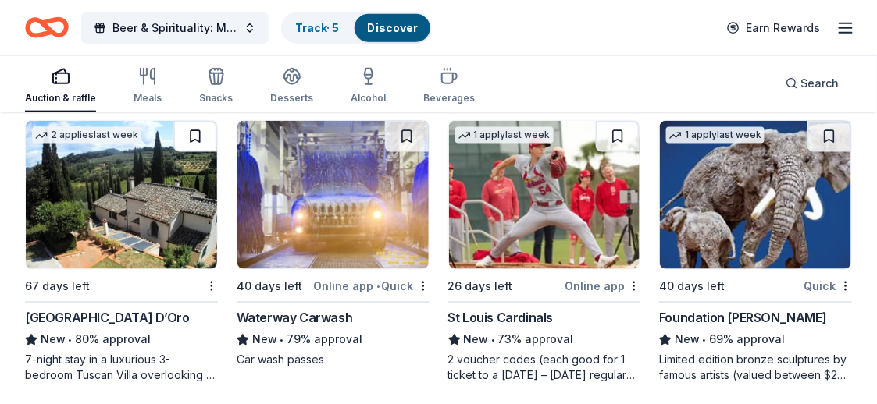
click at [194, 128] on button at bounding box center [195, 136] width 44 height 31
click at [304, 28] on link "Track · 6" at bounding box center [317, 27] width 44 height 13
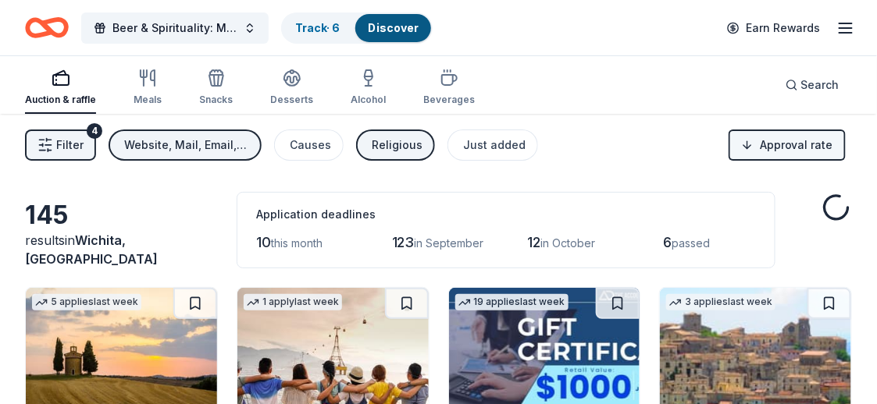
click at [749, 142] on html "Beer & Spirituality: Meet & Mingle Track · 6 Discover Earn Rewards Auction & ra…" at bounding box center [438, 202] width 877 height 404
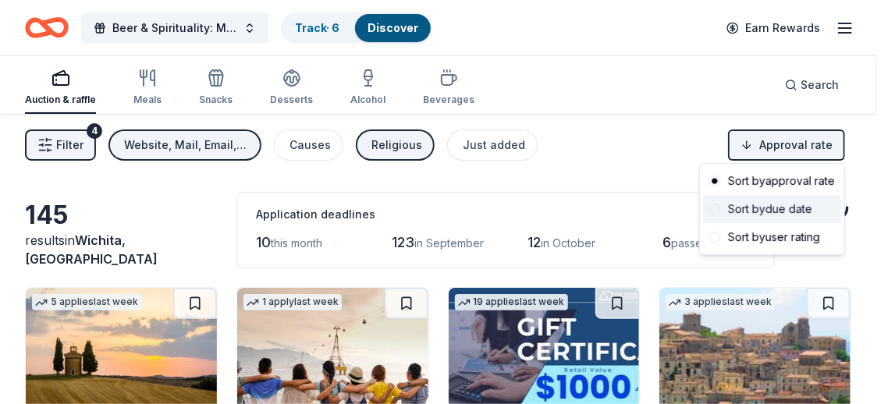
click at [713, 211] on span at bounding box center [715, 209] width 11 height 11
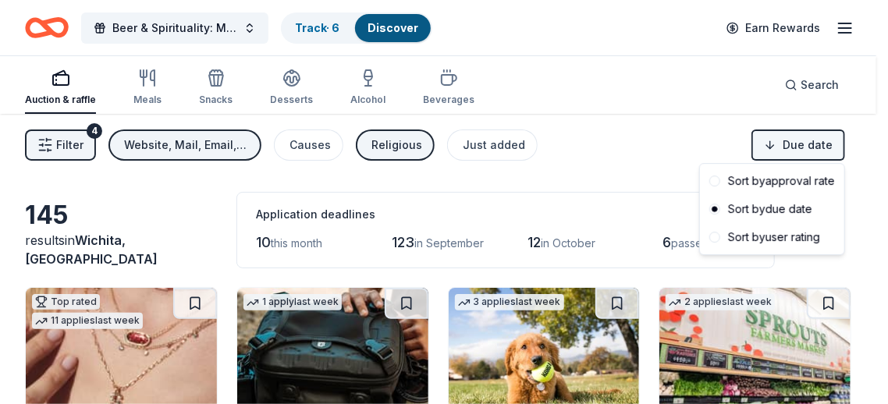
click at [797, 137] on html "Beer & Spirituality: Meet & Mingle Track · 6 Discover Earn Rewards Auction & ra…" at bounding box center [444, 202] width 888 height 404
click at [740, 233] on div "Sort by user rating" at bounding box center [772, 237] width 138 height 28
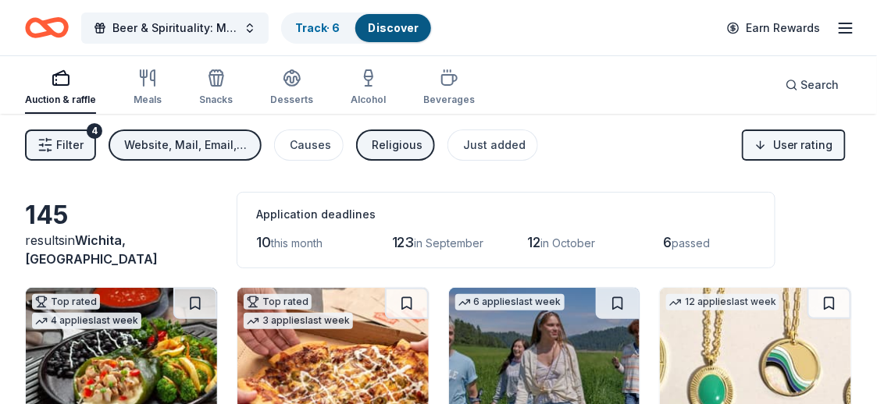
click at [758, 147] on html "Beer & Spirituality: Meet & Mingle Track · 6 Discover Earn Rewards Auction & ra…" at bounding box center [438, 202] width 877 height 404
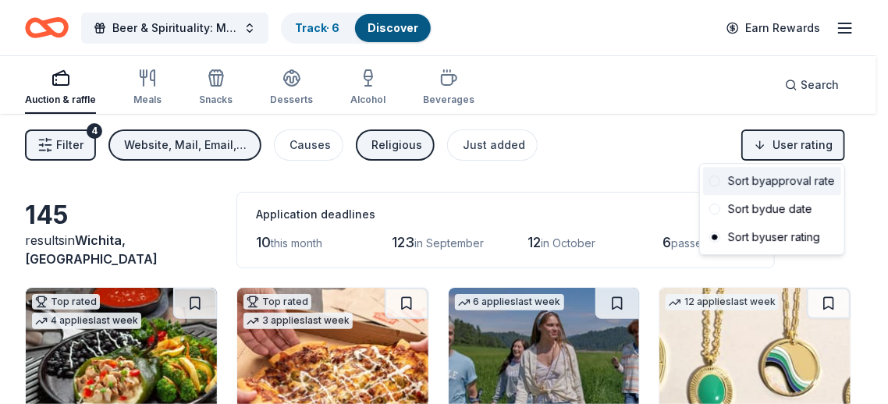
click at [717, 182] on span at bounding box center [715, 181] width 11 height 11
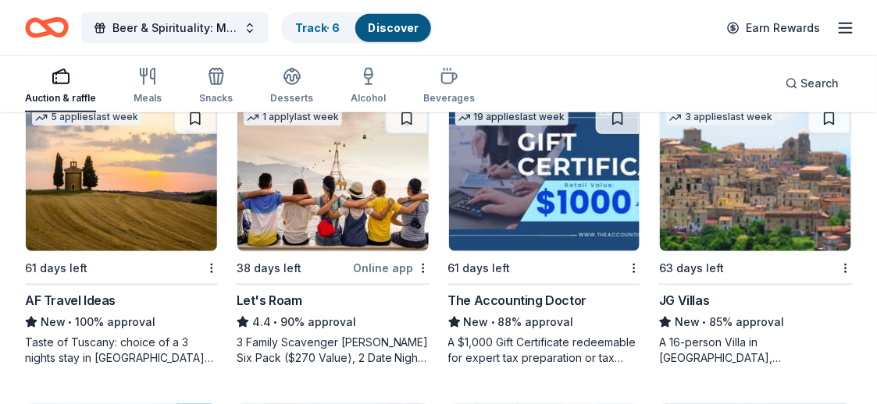
scroll to position [156, 0]
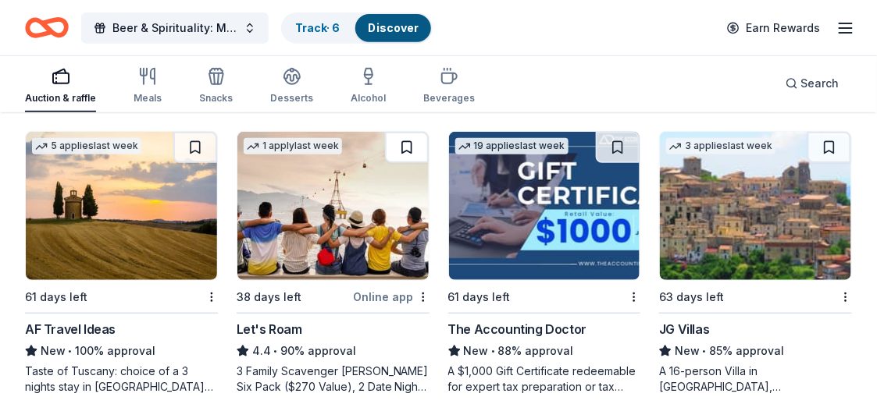
click at [406, 141] on button at bounding box center [407, 147] width 44 height 31
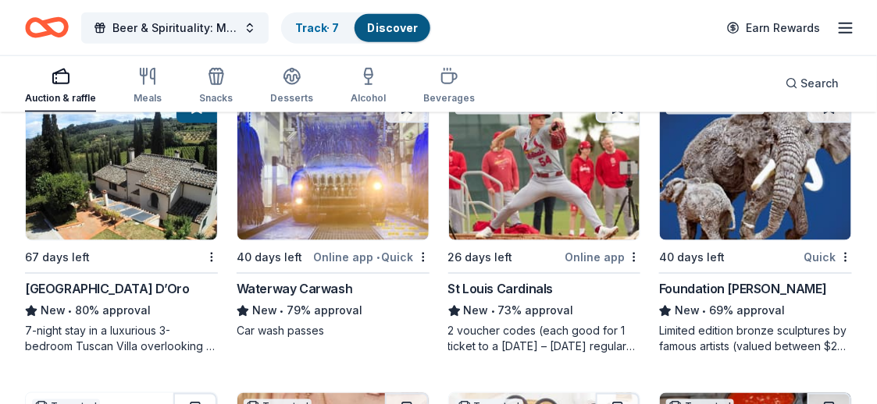
scroll to position [468, 0]
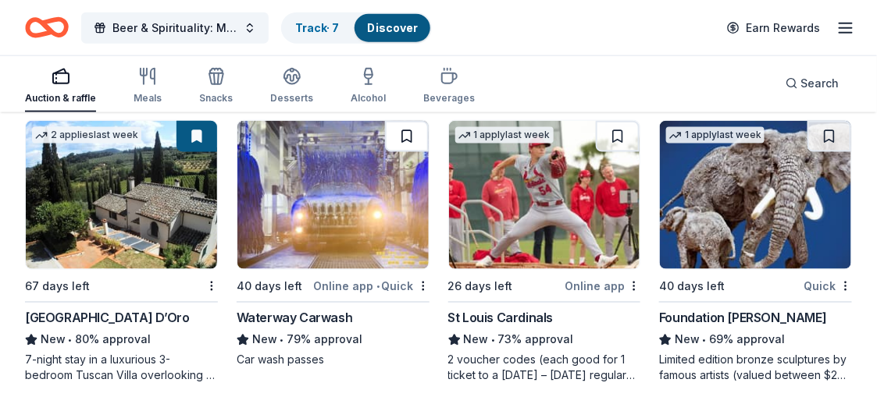
click at [407, 133] on button at bounding box center [407, 136] width 44 height 31
click at [617, 137] on button at bounding box center [618, 136] width 44 height 31
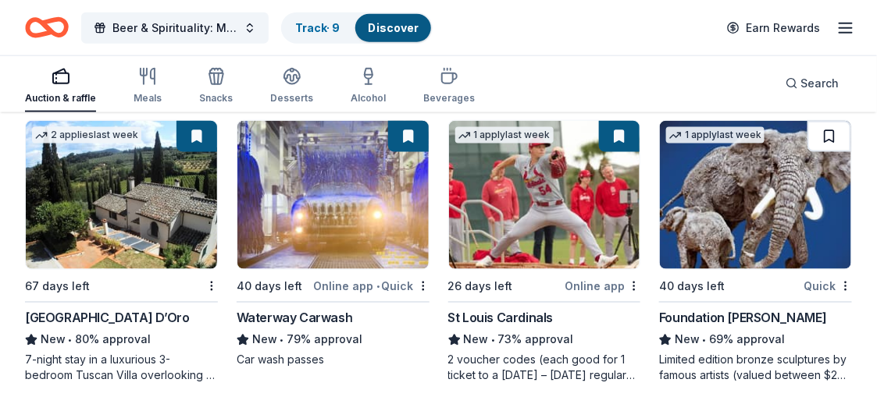
click at [827, 127] on button at bounding box center [829, 136] width 44 height 31
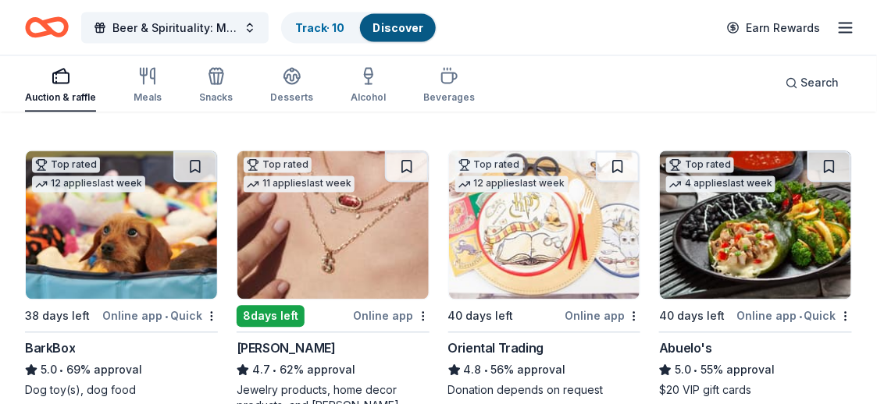
scroll to position [781, 0]
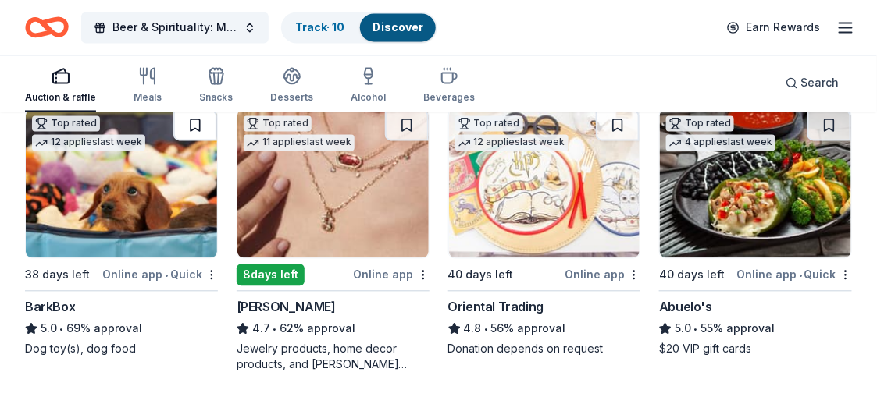
click at [191, 125] on button at bounding box center [195, 125] width 44 height 31
click at [407, 123] on button at bounding box center [407, 125] width 44 height 31
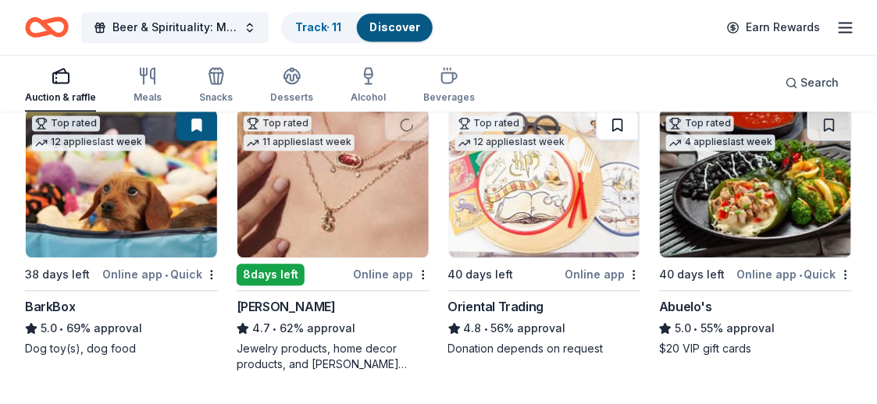
click at [619, 125] on button at bounding box center [618, 125] width 44 height 31
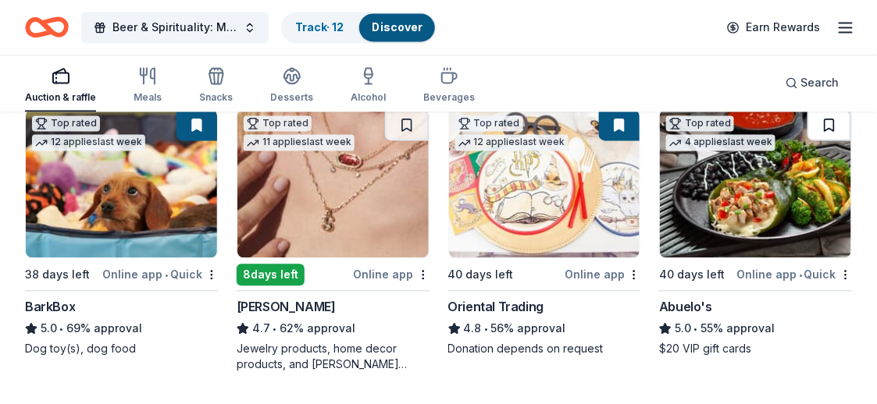
click at [835, 124] on button at bounding box center [829, 125] width 44 height 31
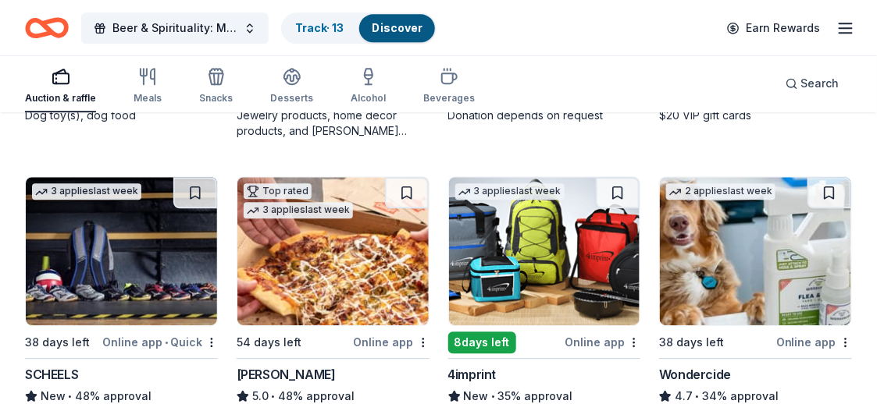
scroll to position [1093, 0]
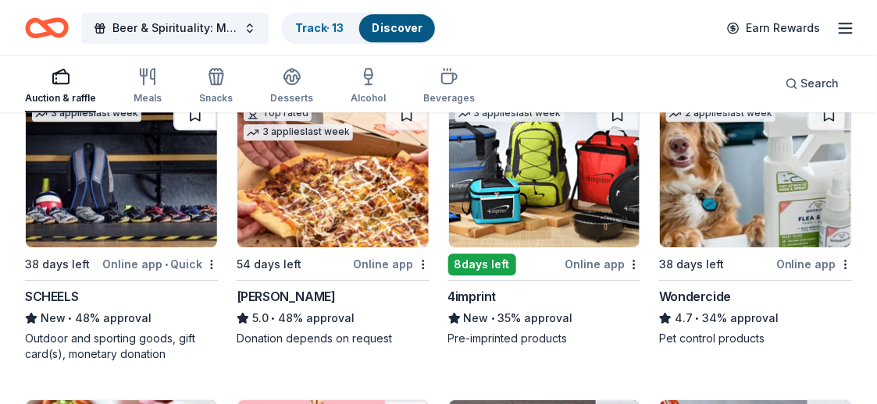
click at [198, 120] on button at bounding box center [195, 114] width 44 height 31
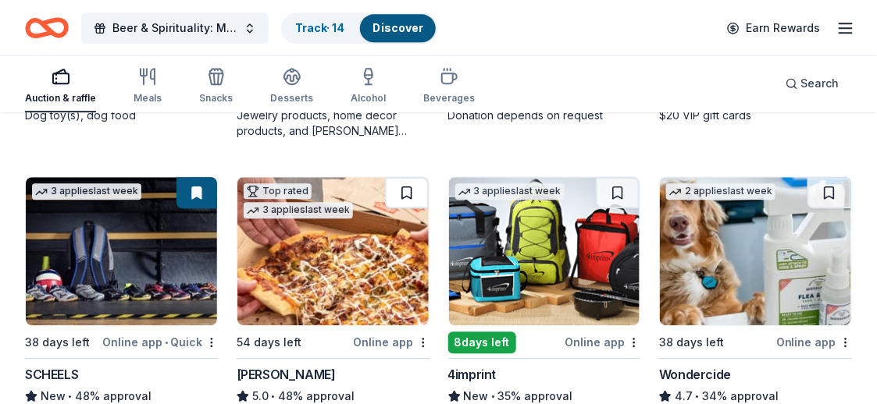
click at [414, 183] on button at bounding box center [407, 192] width 44 height 31
click at [610, 183] on button at bounding box center [618, 192] width 44 height 31
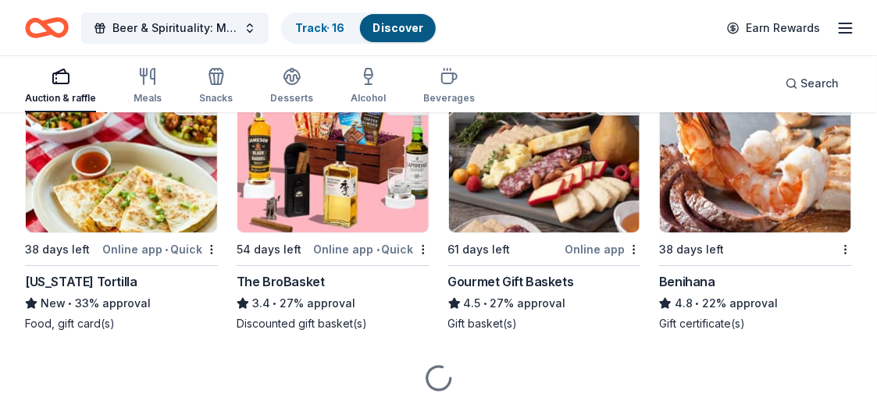
scroll to position [1379, 0]
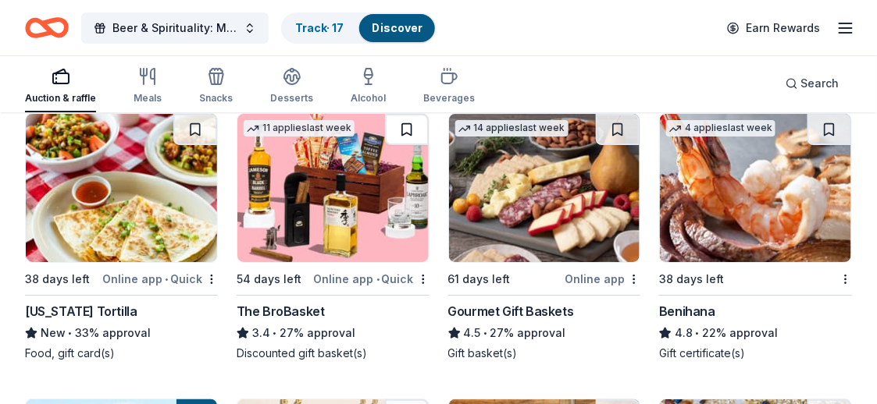
click at [408, 127] on button at bounding box center [407, 129] width 44 height 31
click at [610, 127] on button at bounding box center [618, 129] width 44 height 31
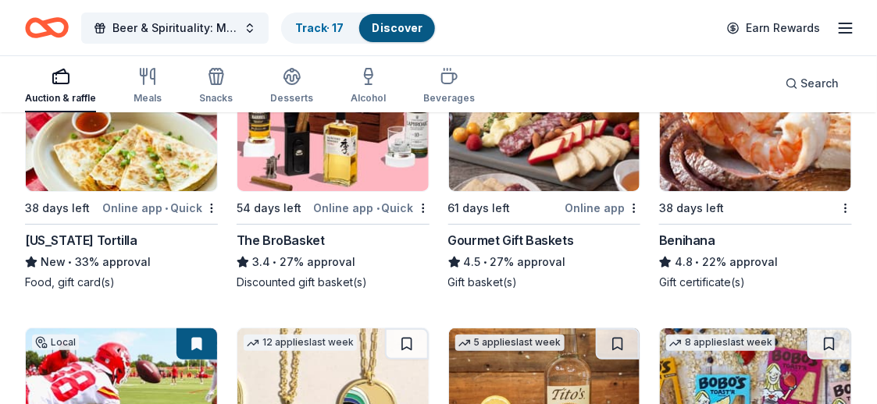
scroll to position [1614, 0]
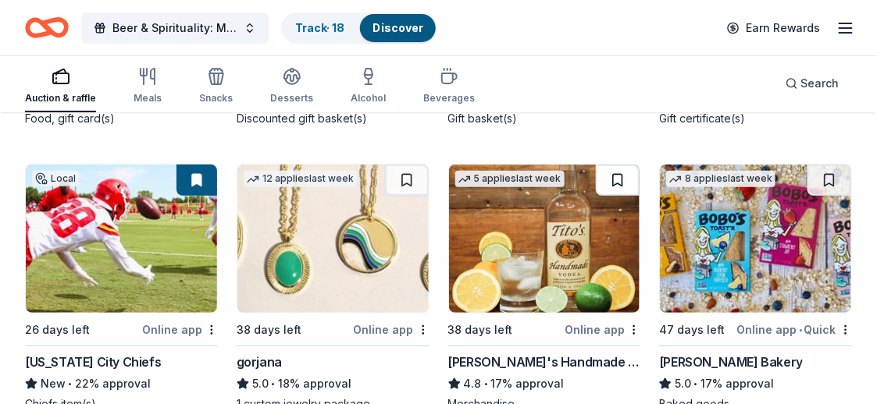
click at [621, 181] on button at bounding box center [618, 180] width 44 height 31
click at [411, 175] on button at bounding box center [407, 180] width 44 height 31
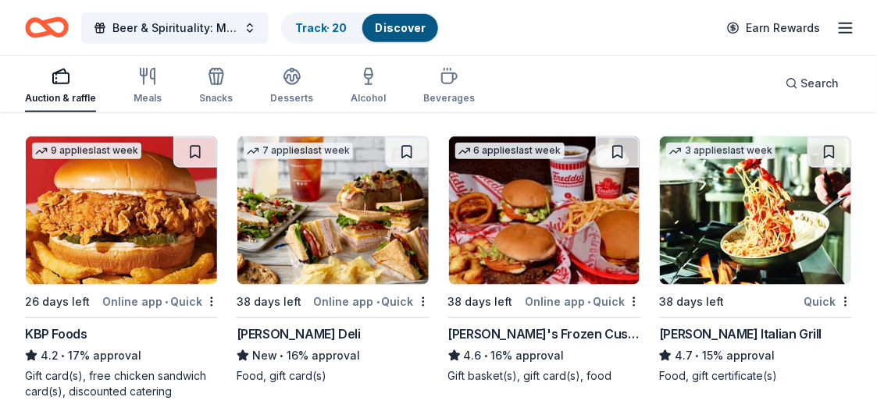
scroll to position [1926, 0]
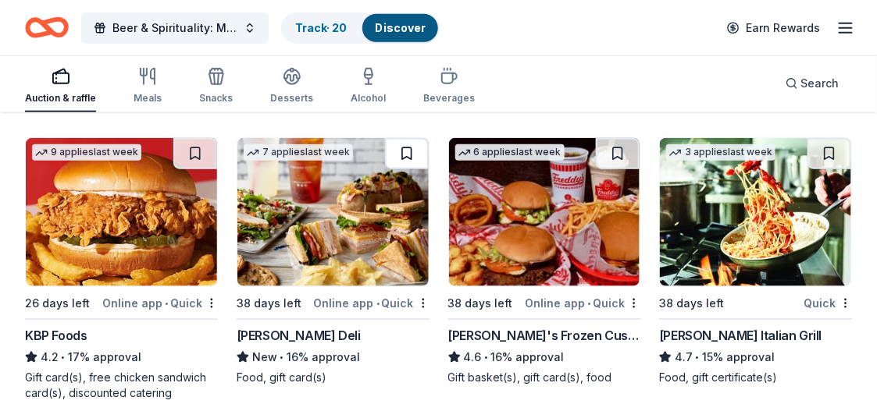
click at [405, 147] on button at bounding box center [407, 153] width 44 height 31
click at [616, 148] on button at bounding box center [618, 153] width 44 height 31
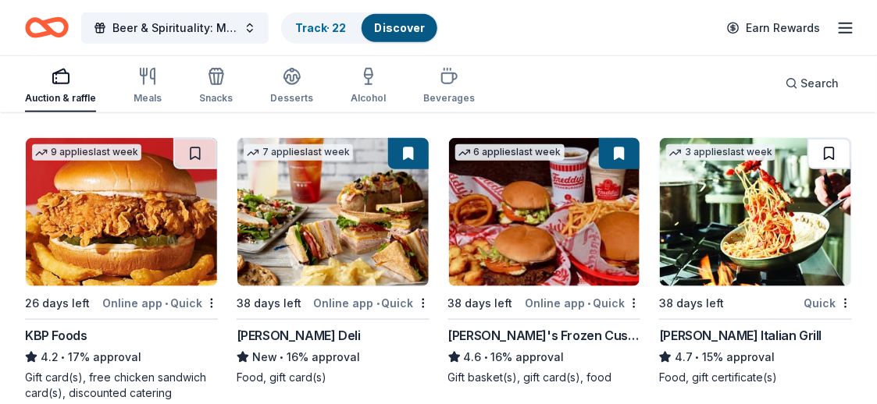
click at [830, 148] on button at bounding box center [829, 153] width 44 height 31
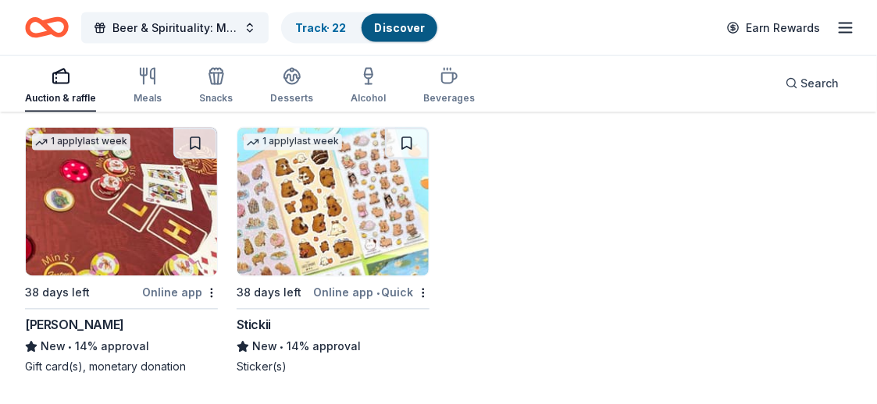
scroll to position [2239, 0]
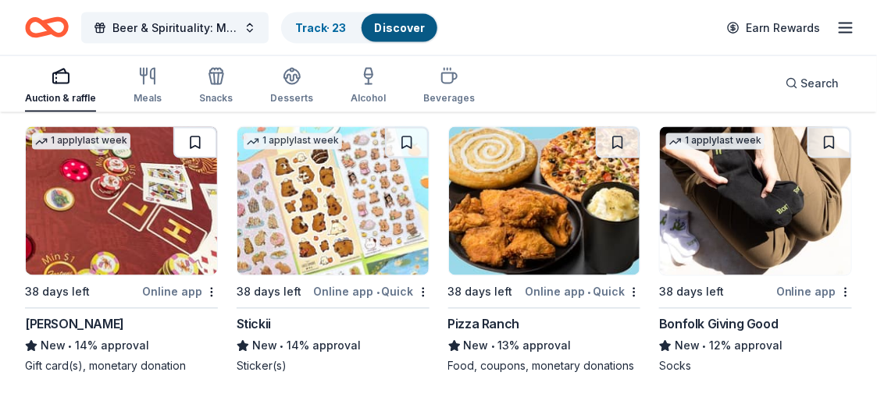
click at [183, 138] on button at bounding box center [195, 142] width 44 height 31
click at [622, 141] on button at bounding box center [618, 142] width 44 height 31
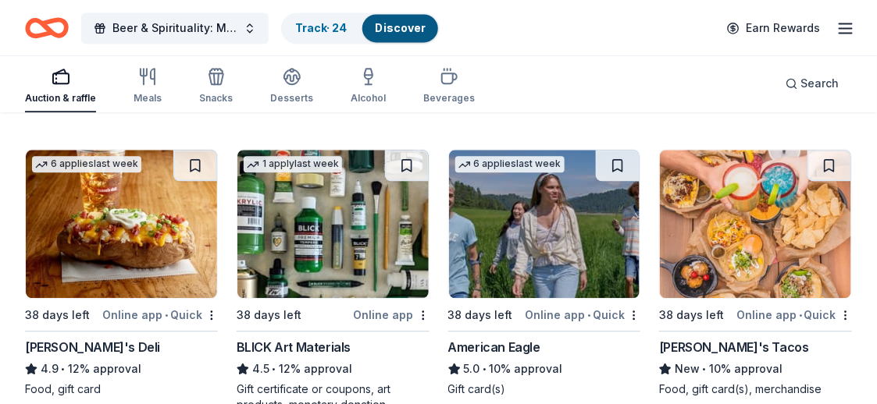
scroll to position [2473, 0]
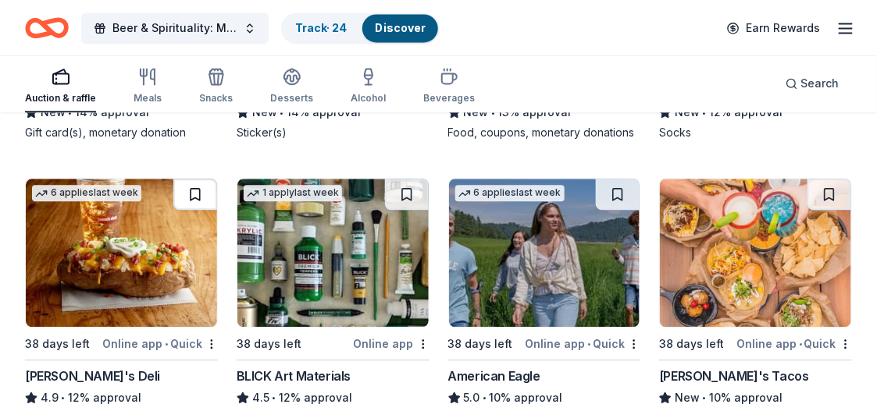
click at [196, 185] on button at bounding box center [195, 194] width 44 height 31
click at [621, 187] on button at bounding box center [618, 194] width 44 height 31
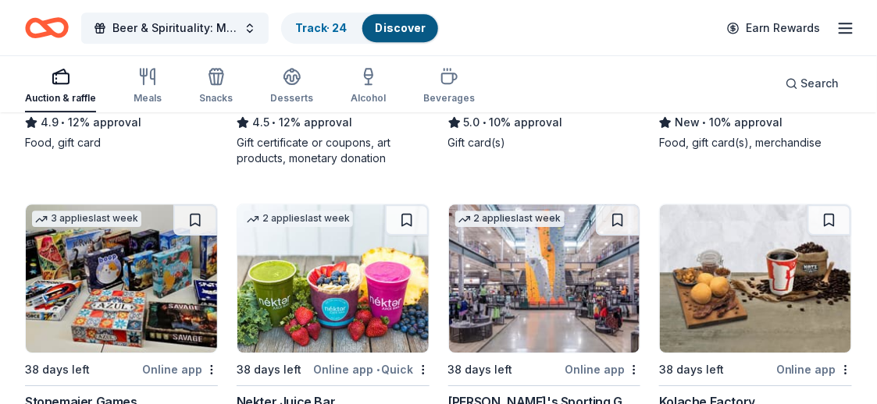
scroll to position [2785, 0]
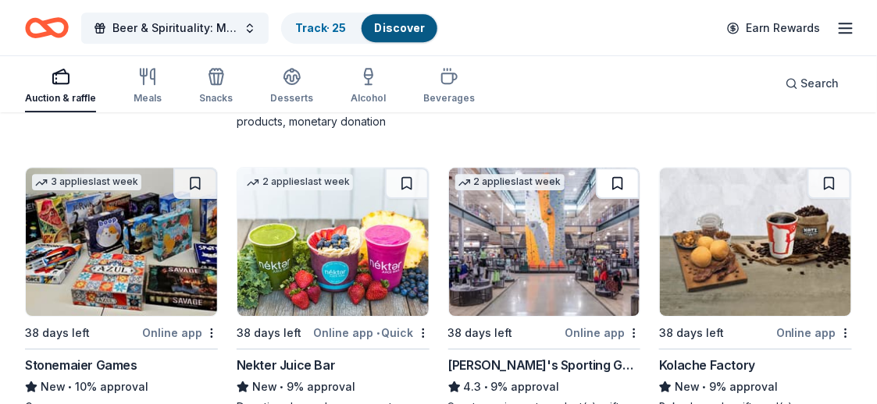
click at [614, 175] on button at bounding box center [618, 183] width 44 height 31
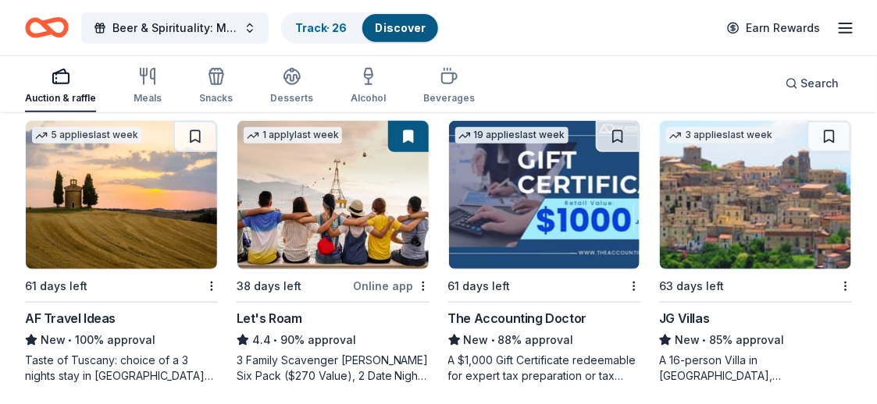
scroll to position [0, 0]
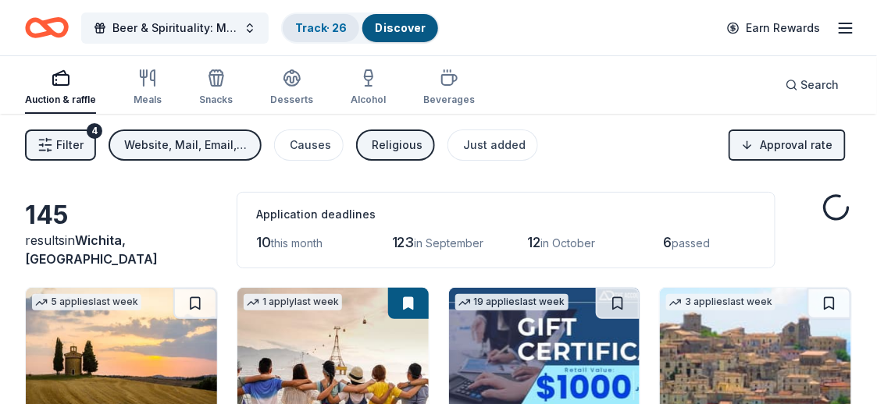
click at [330, 30] on link "Track · 26" at bounding box center [321, 27] width 52 height 13
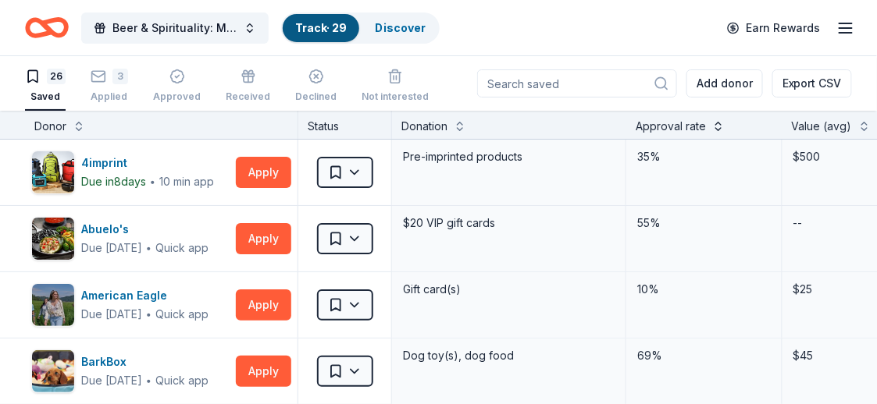
click at [713, 127] on button at bounding box center [718, 125] width 12 height 16
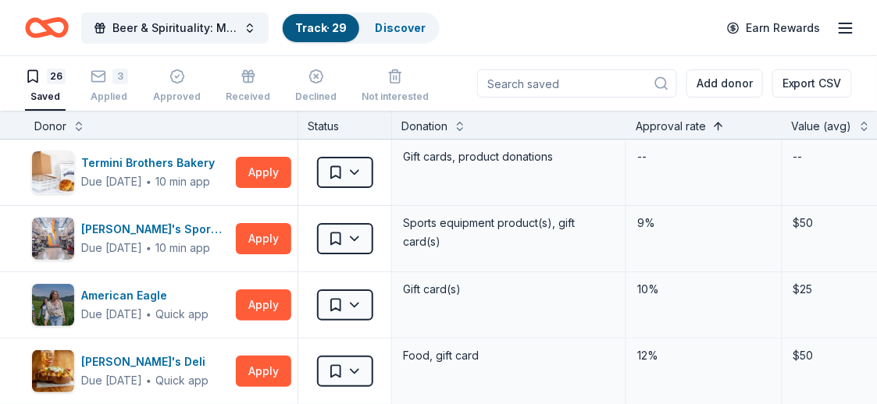
click at [713, 127] on button at bounding box center [718, 125] width 12 height 16
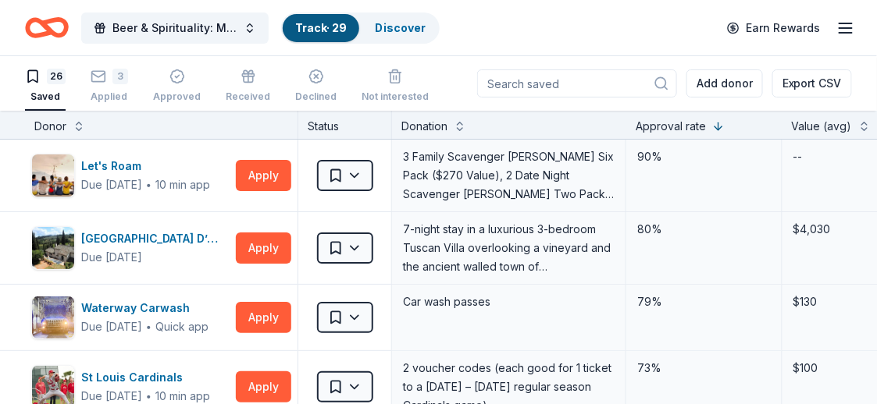
click at [842, 117] on div "Value (avg)" at bounding box center [821, 126] width 60 height 19
click at [858, 123] on button at bounding box center [864, 125] width 12 height 16
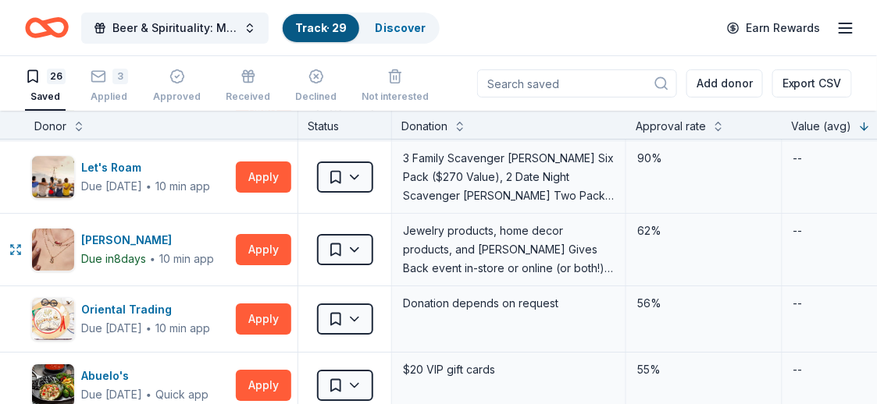
scroll to position [1015, 0]
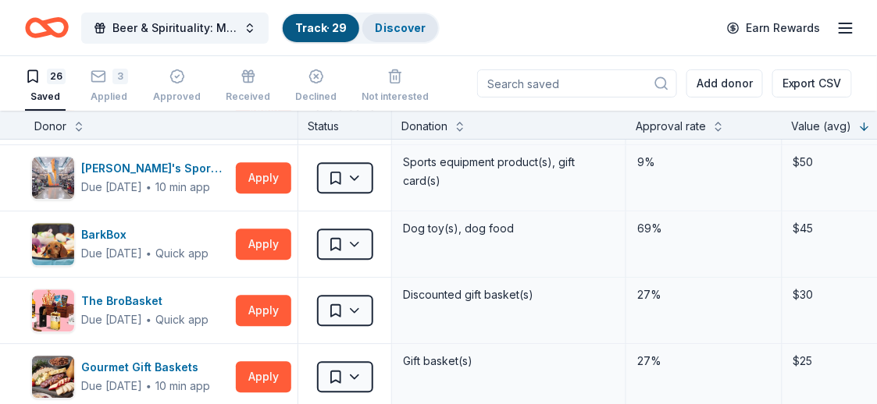
click at [384, 26] on link "Discover" at bounding box center [400, 27] width 51 height 13
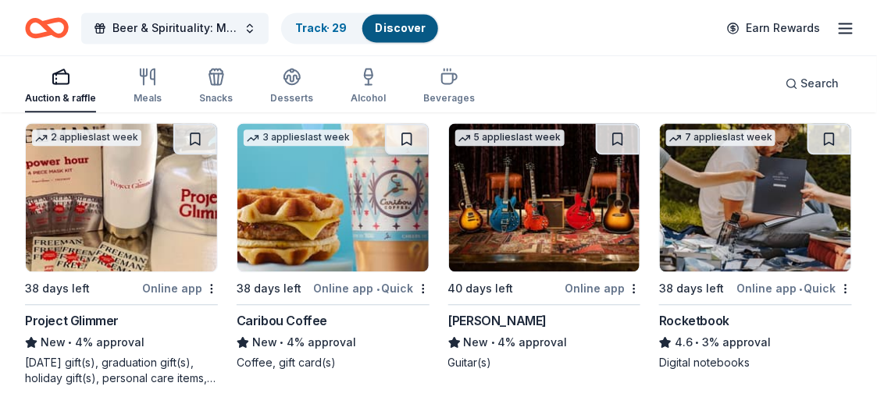
scroll to position [3980, 0]
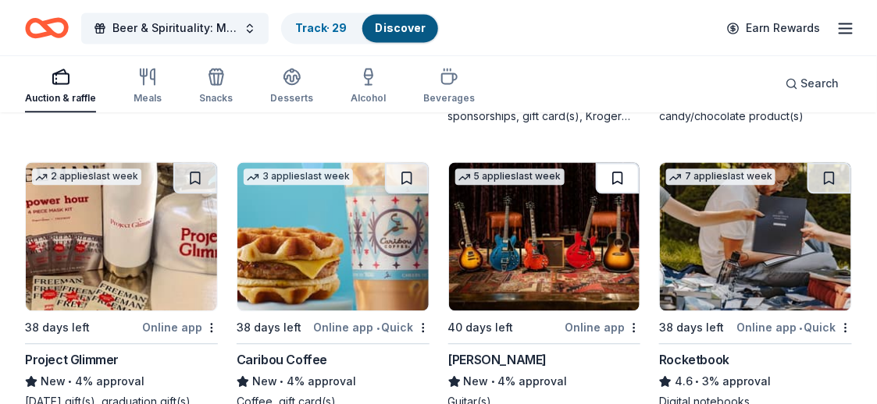
click at [618, 165] on button at bounding box center [618, 177] width 44 height 31
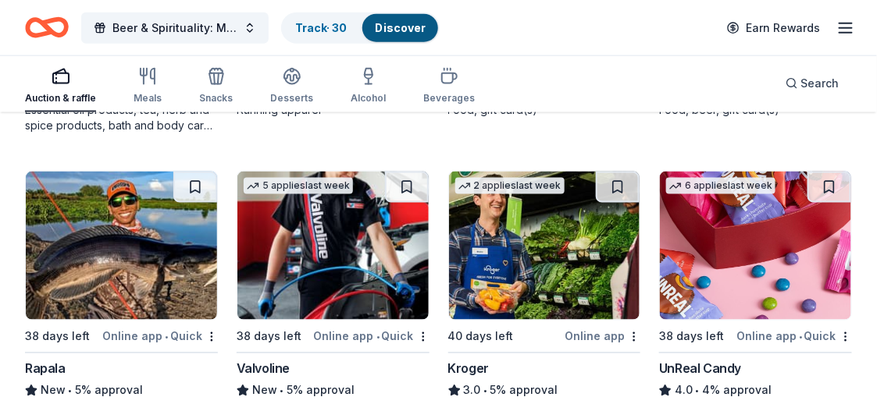
scroll to position [3668, 0]
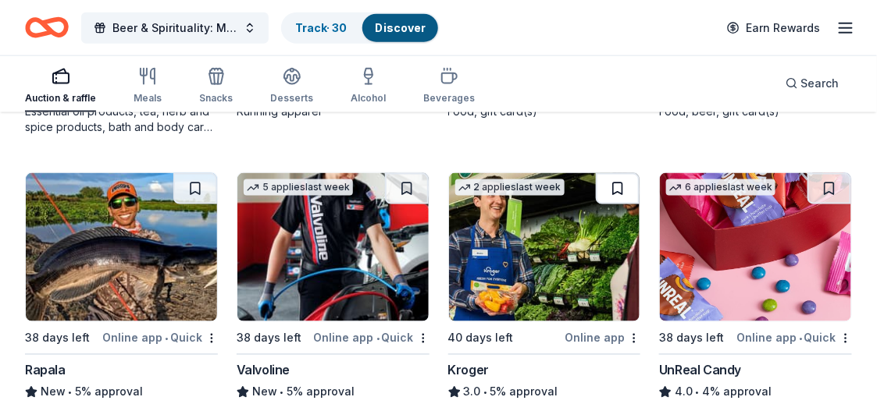
click at [615, 183] on button at bounding box center [618, 188] width 44 height 31
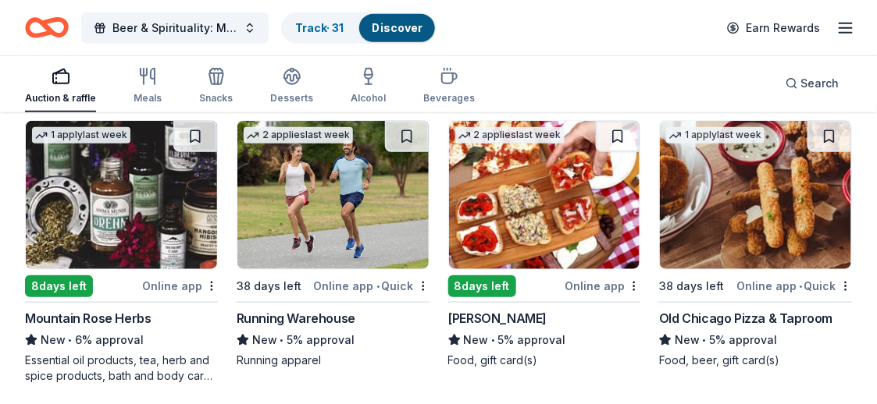
scroll to position [3278, 0]
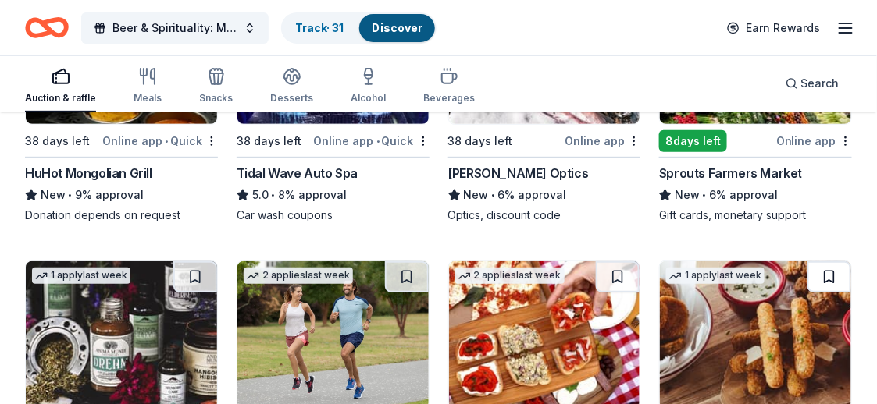
click at [820, 263] on button at bounding box center [829, 276] width 44 height 31
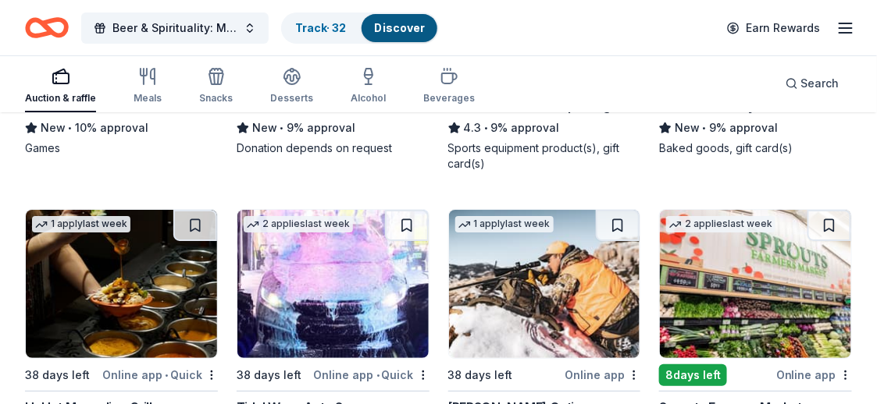
scroll to position [3043, 0]
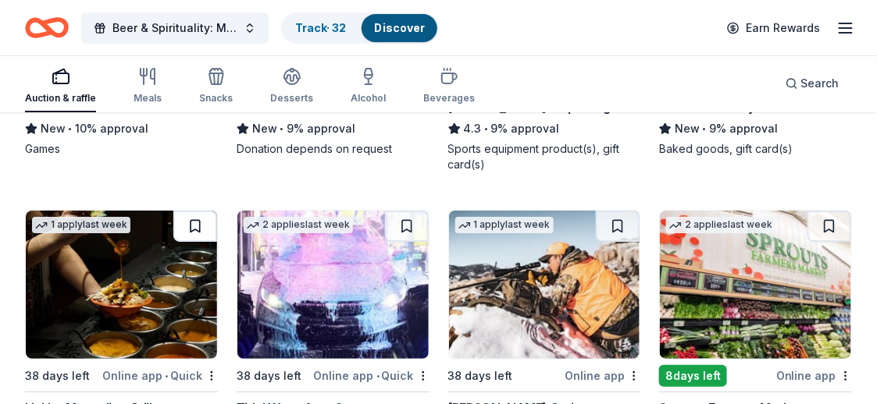
click at [196, 216] on button at bounding box center [195, 226] width 44 height 31
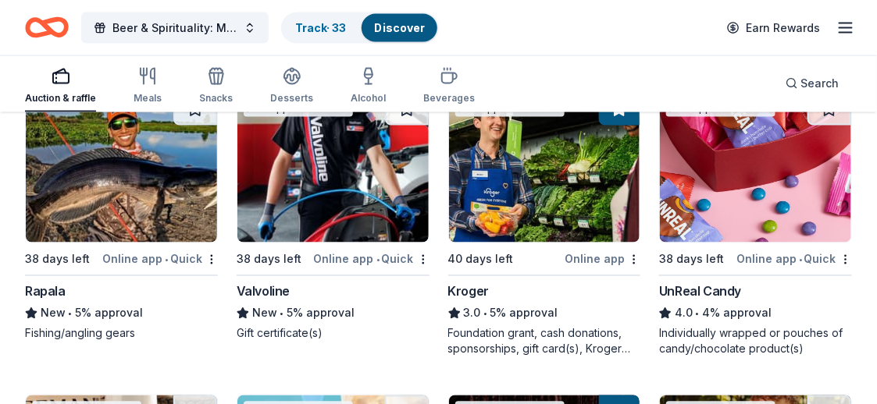
scroll to position [3668, 0]
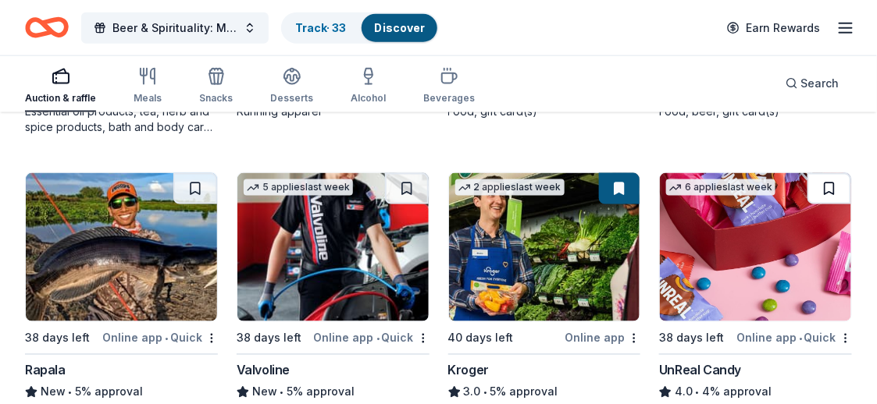
click at [830, 178] on button at bounding box center [829, 188] width 44 height 31
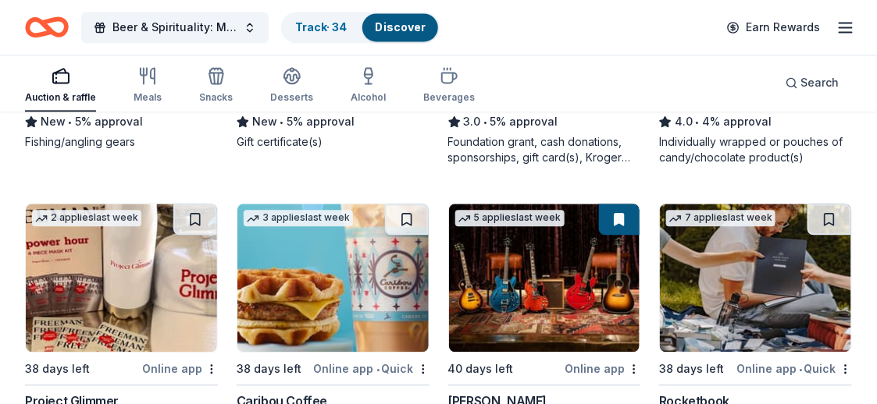
scroll to position [3903, 0]
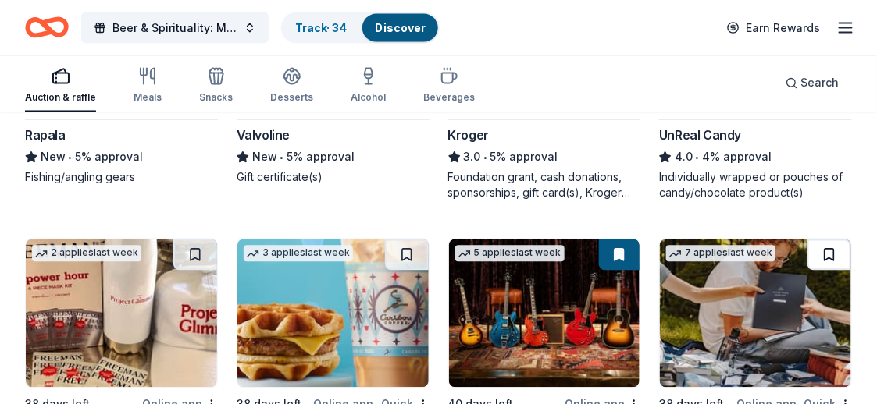
click at [835, 245] on button at bounding box center [829, 255] width 44 height 31
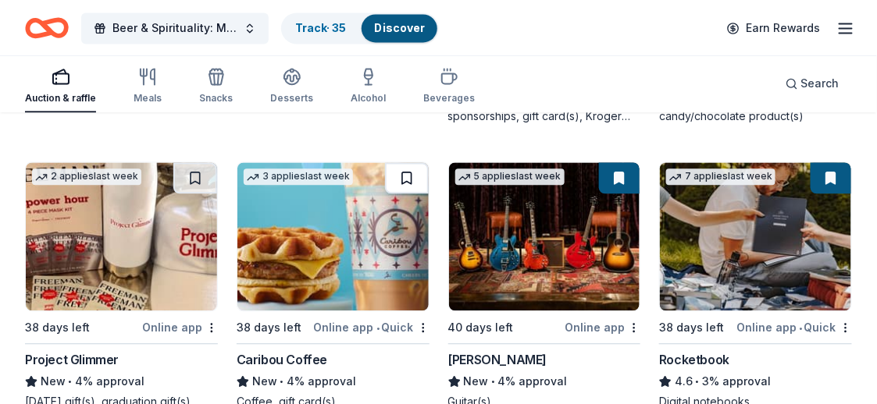
click at [401, 173] on button at bounding box center [407, 177] width 44 height 31
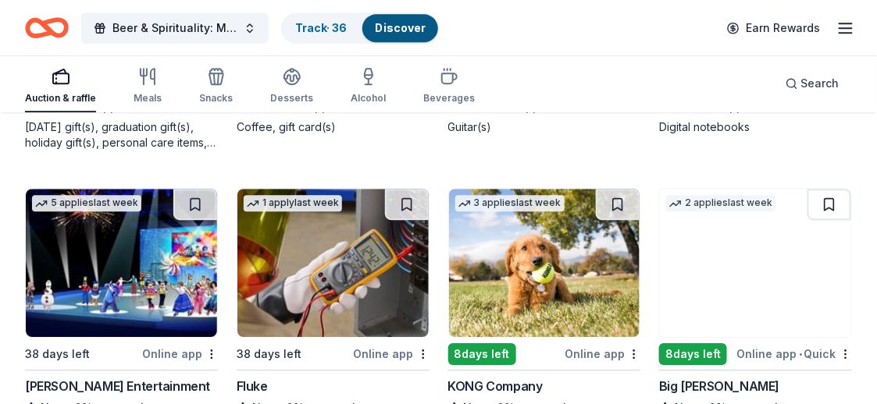
scroll to position [4292, 0]
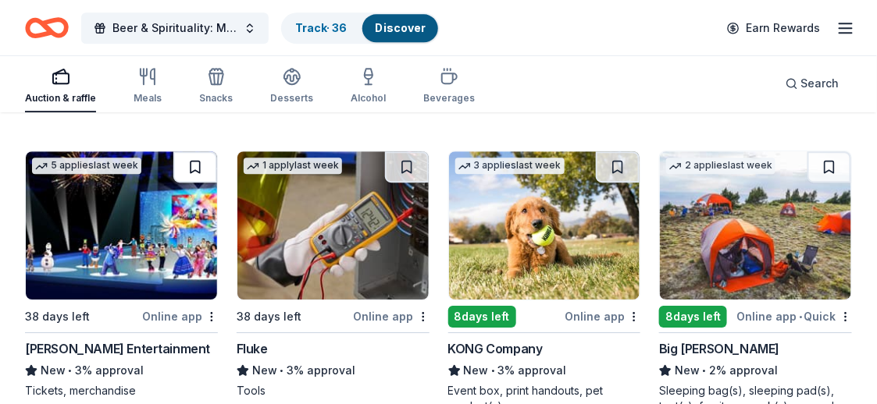
click at [187, 161] on button at bounding box center [195, 166] width 44 height 31
click at [616, 169] on button at bounding box center [618, 166] width 44 height 31
click at [834, 161] on button at bounding box center [829, 166] width 44 height 31
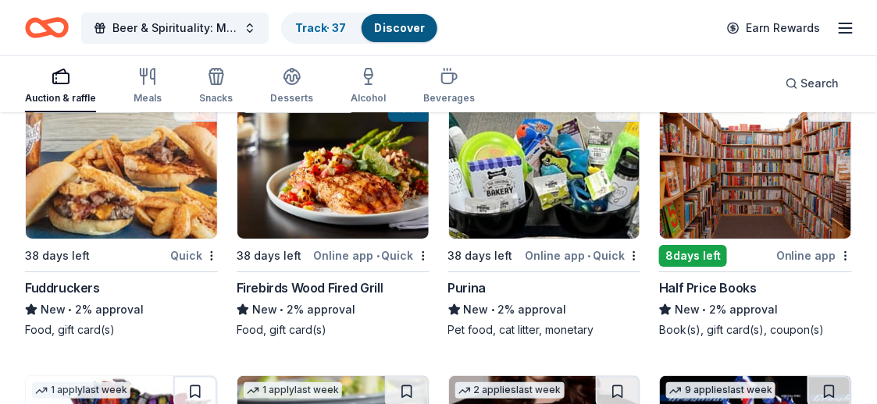
scroll to position [4577, 0]
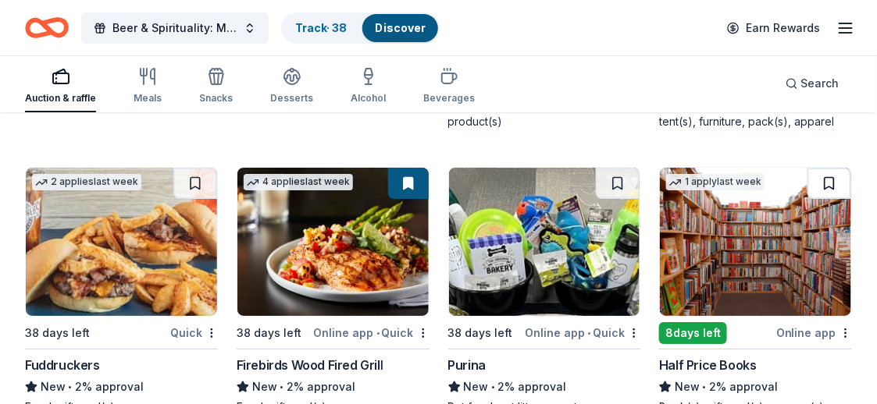
click at [825, 180] on button at bounding box center [829, 183] width 44 height 31
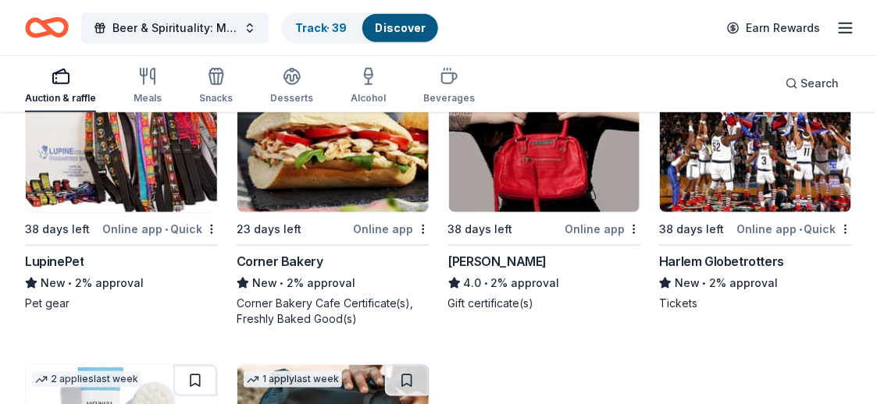
scroll to position [4889, 0]
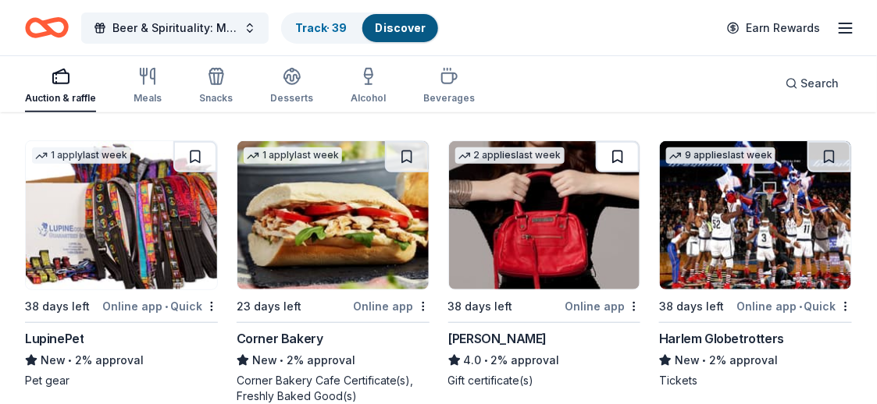
click at [631, 155] on button at bounding box center [618, 156] width 44 height 31
click at [824, 156] on button at bounding box center [829, 156] width 44 height 31
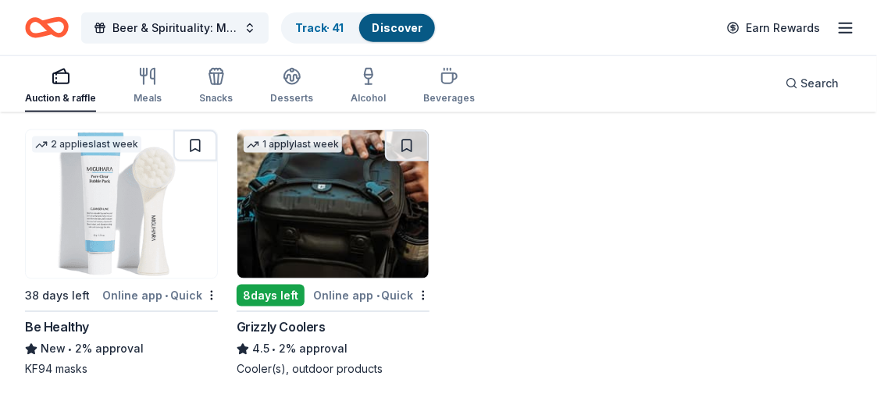
scroll to position [5124, 0]
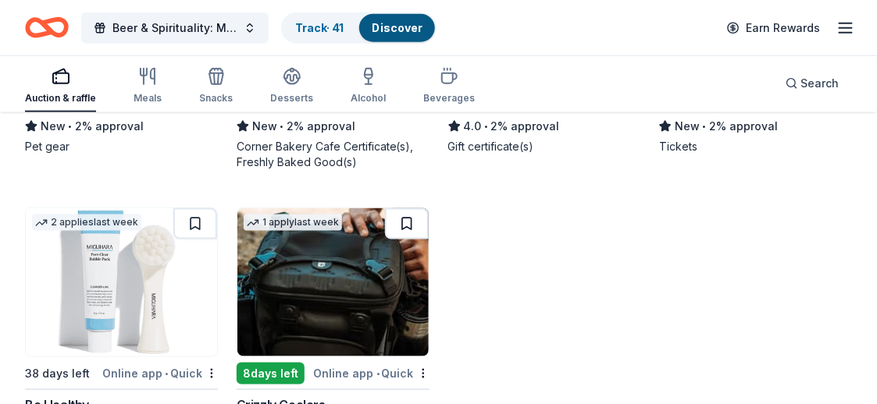
click at [413, 215] on button at bounding box center [407, 223] width 44 height 31
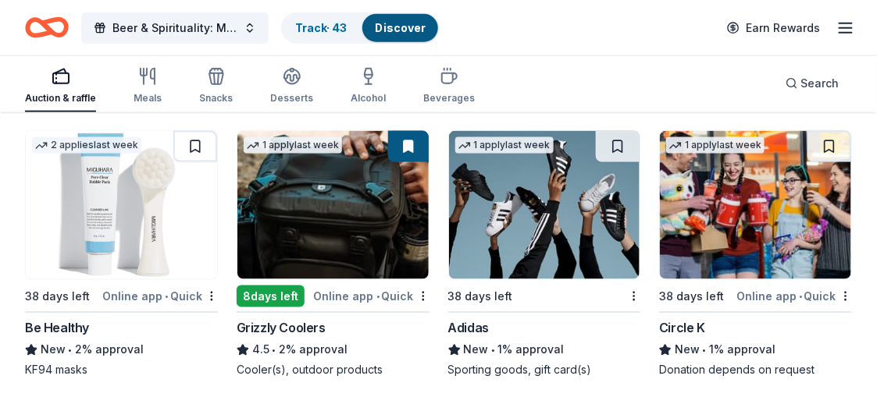
scroll to position [5202, 0]
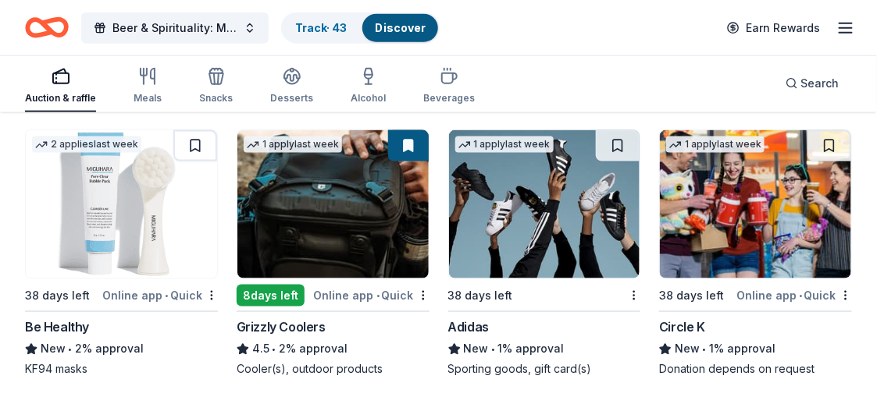
drag, startPoint x: 616, startPoint y: 132, endPoint x: 705, endPoint y: 136, distance: 89.1
click at [616, 132] on button at bounding box center [618, 145] width 44 height 31
click at [823, 144] on button at bounding box center [829, 145] width 44 height 31
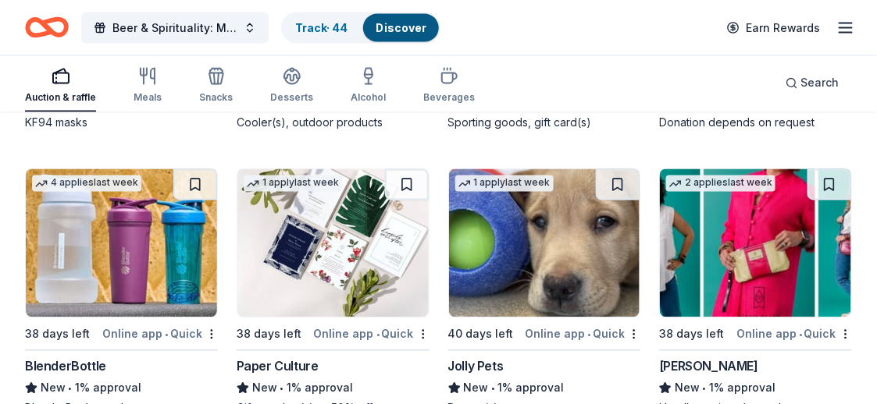
scroll to position [5436, 0]
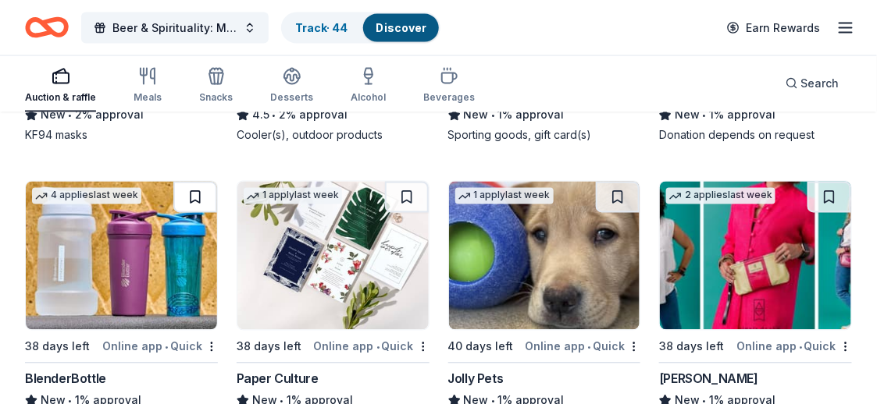
click at [195, 190] on button at bounding box center [195, 197] width 44 height 31
click at [838, 195] on button at bounding box center [829, 197] width 44 height 31
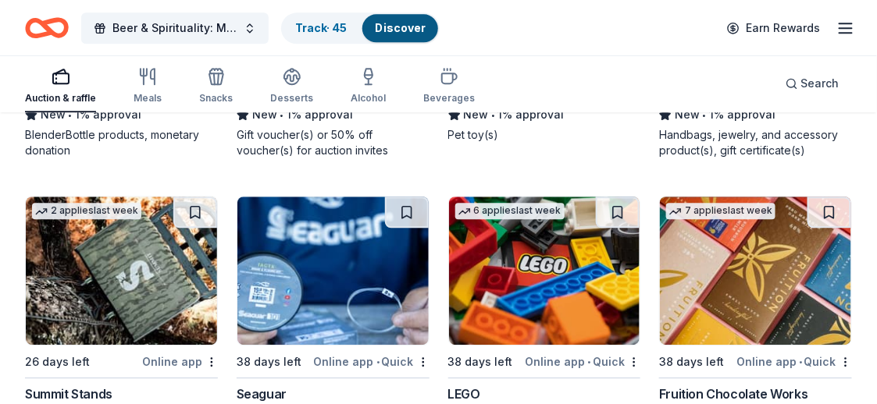
scroll to position [5748, 0]
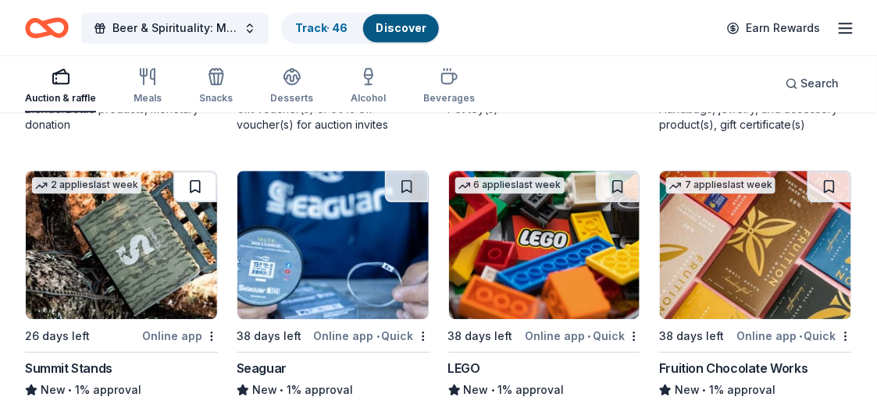
click at [198, 182] on button at bounding box center [195, 186] width 44 height 31
click at [404, 175] on button at bounding box center [407, 186] width 44 height 31
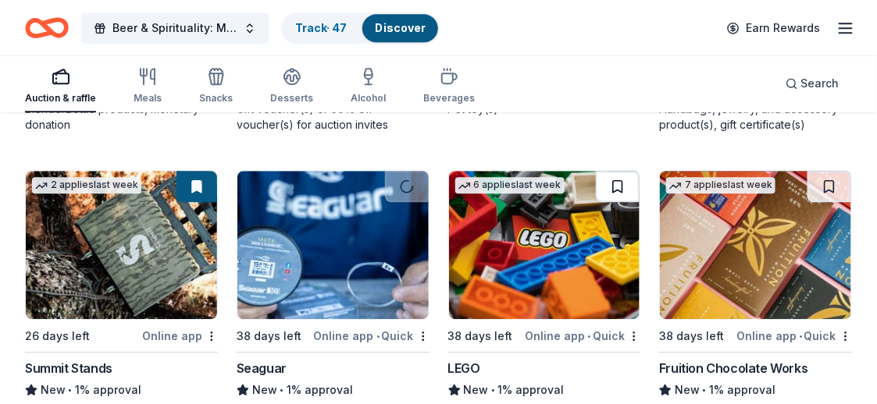
click at [610, 180] on button at bounding box center [618, 186] width 44 height 31
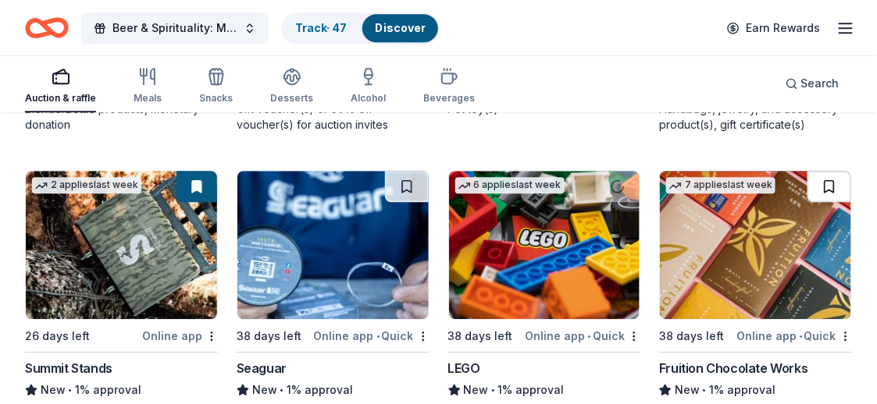
click at [820, 180] on button at bounding box center [829, 186] width 44 height 31
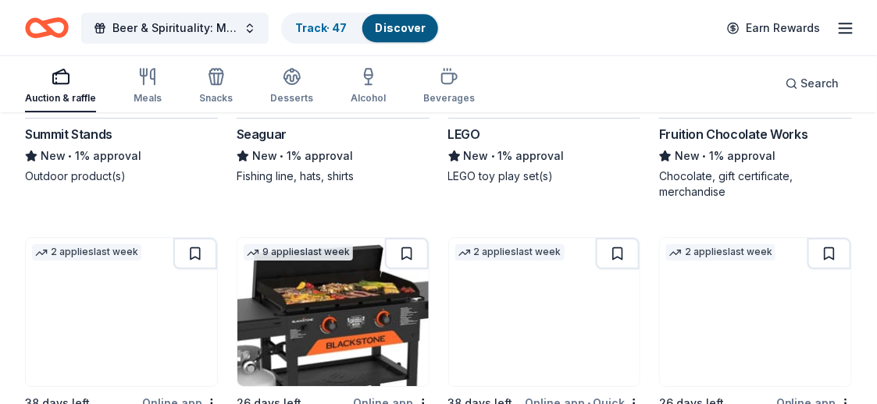
scroll to position [6060, 0]
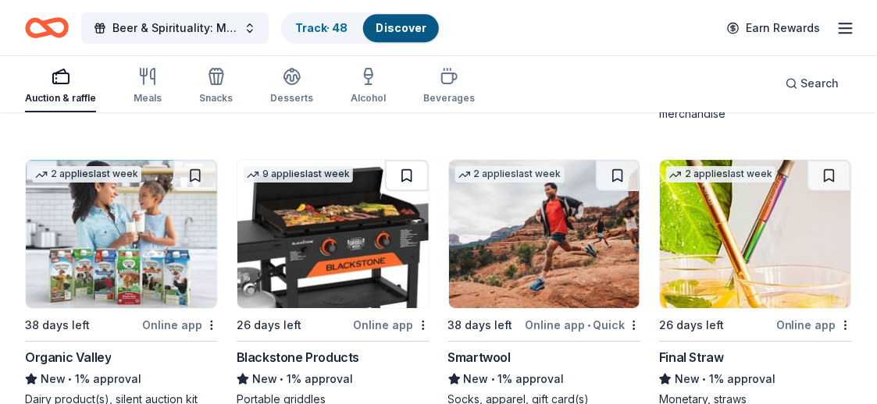
click at [407, 173] on button at bounding box center [407, 175] width 44 height 31
click at [193, 160] on button at bounding box center [195, 175] width 44 height 31
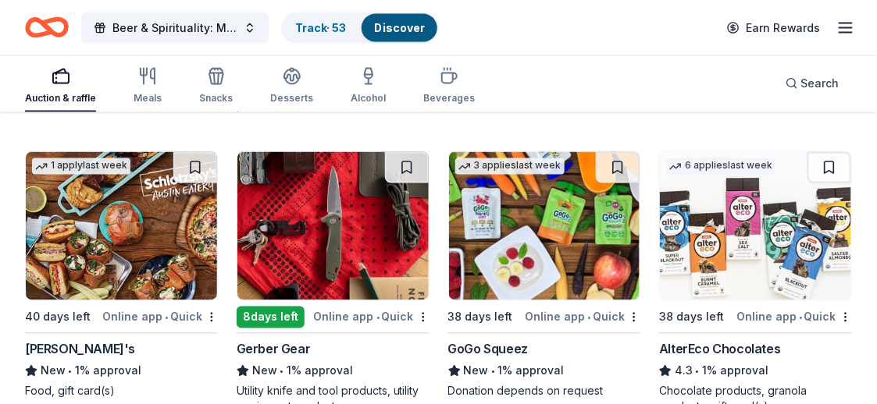
scroll to position [6997, 0]
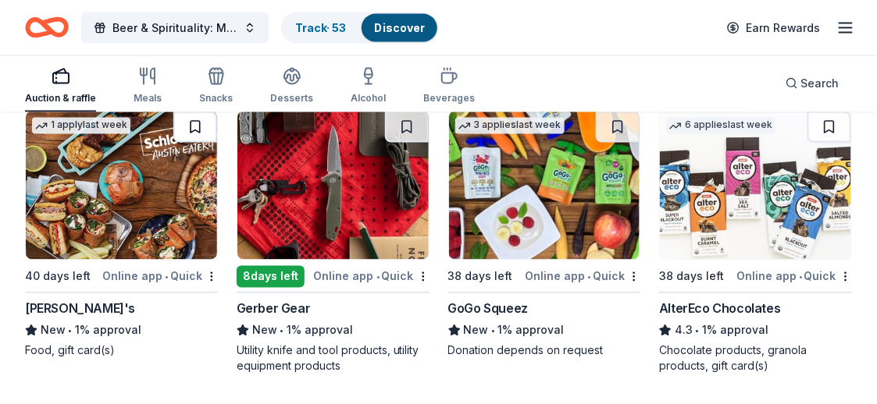
click at [198, 120] on button at bounding box center [195, 127] width 44 height 31
click at [831, 125] on button at bounding box center [829, 127] width 44 height 31
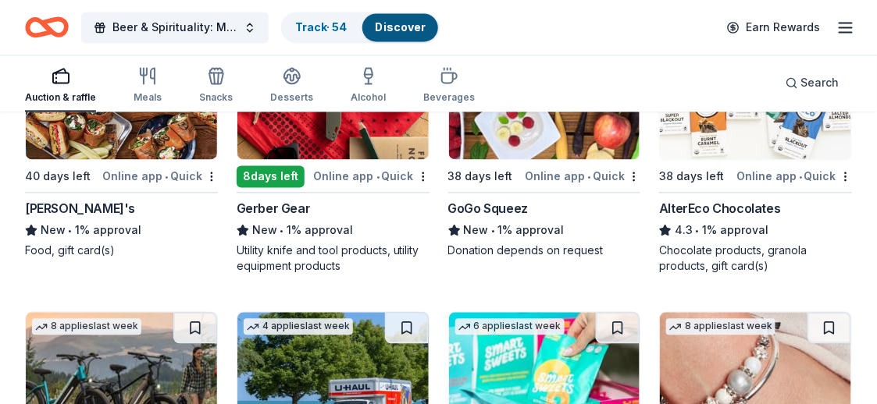
scroll to position [7231, 0]
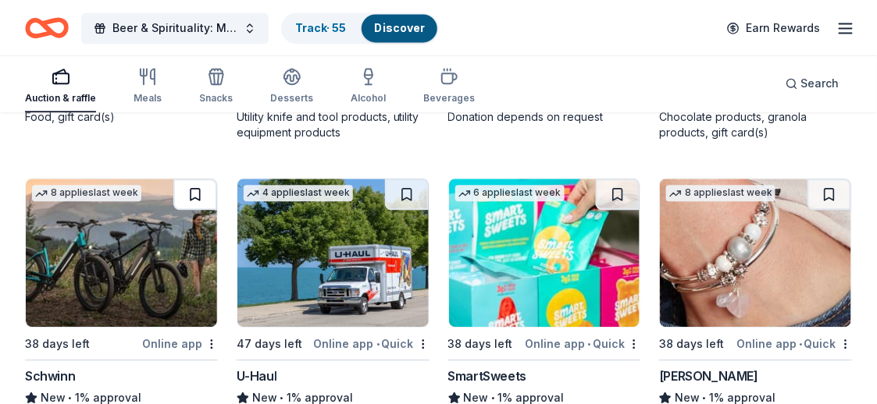
click at [194, 181] on button at bounding box center [195, 194] width 44 height 31
click at [410, 189] on button at bounding box center [407, 194] width 44 height 31
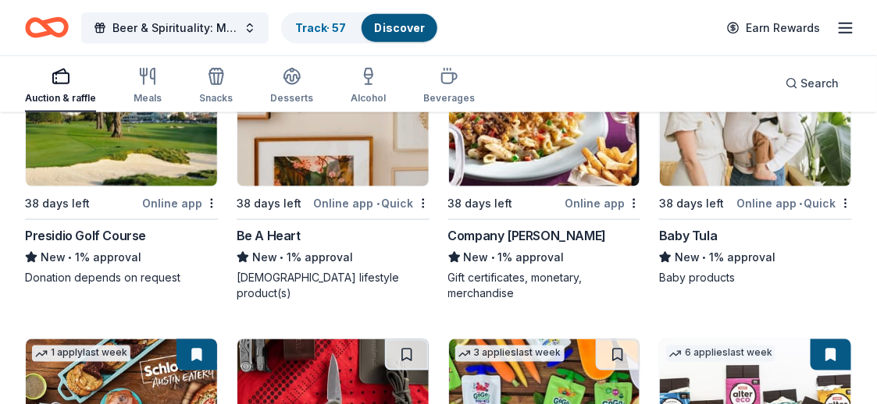
scroll to position [6760, 0]
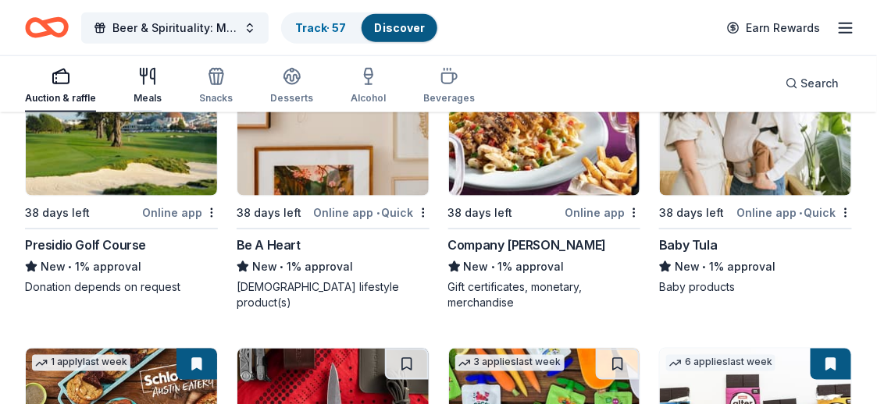
click at [148, 80] on icon "button" at bounding box center [147, 76] width 19 height 19
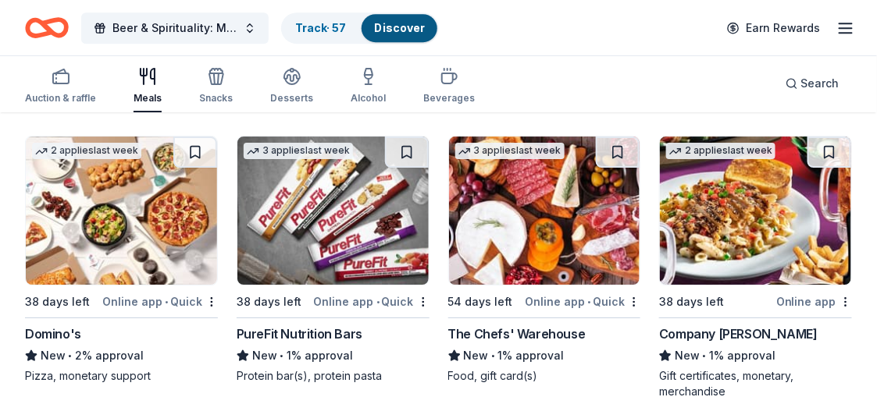
scroll to position [1327, 0]
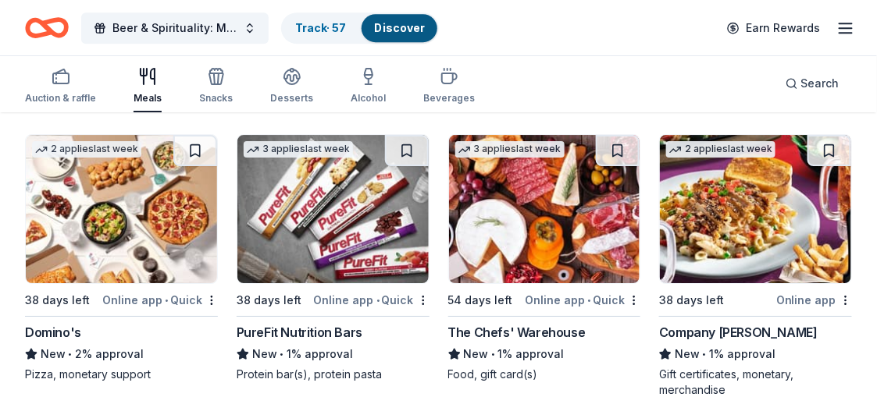
drag, startPoint x: 333, startPoint y: 26, endPoint x: 361, endPoint y: 5, distance: 35.1
click at [333, 26] on link "Track · 57" at bounding box center [320, 27] width 51 height 13
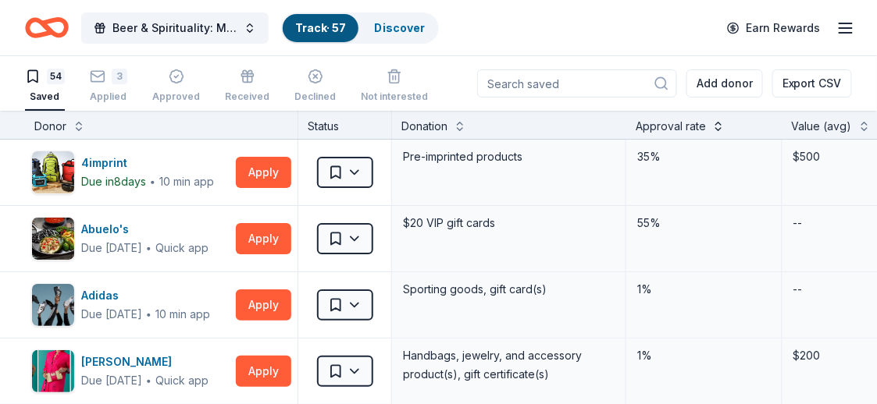
click at [712, 123] on button at bounding box center [718, 125] width 12 height 16
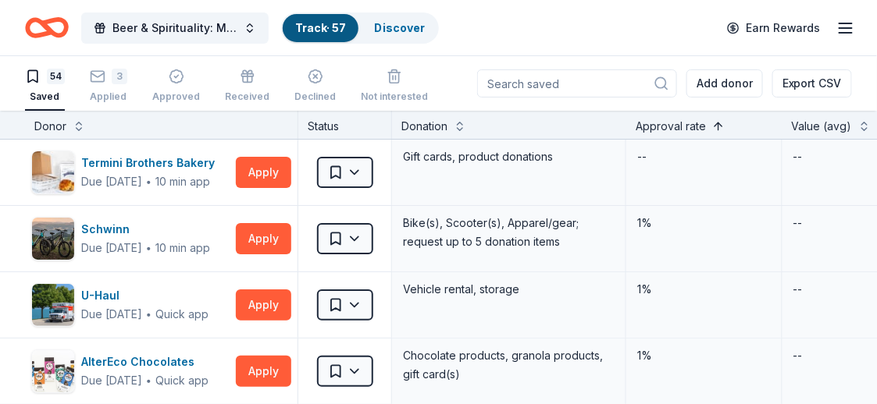
click at [712, 123] on button at bounding box center [718, 125] width 12 height 16
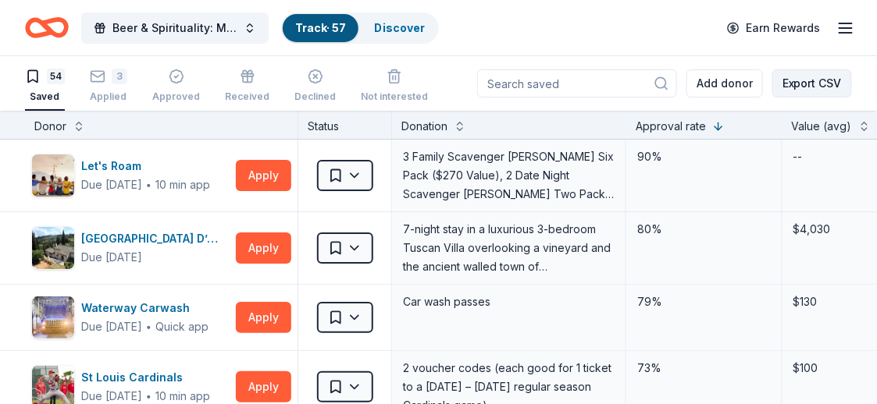
click at [814, 87] on button "Export CSV" at bounding box center [812, 83] width 80 height 28
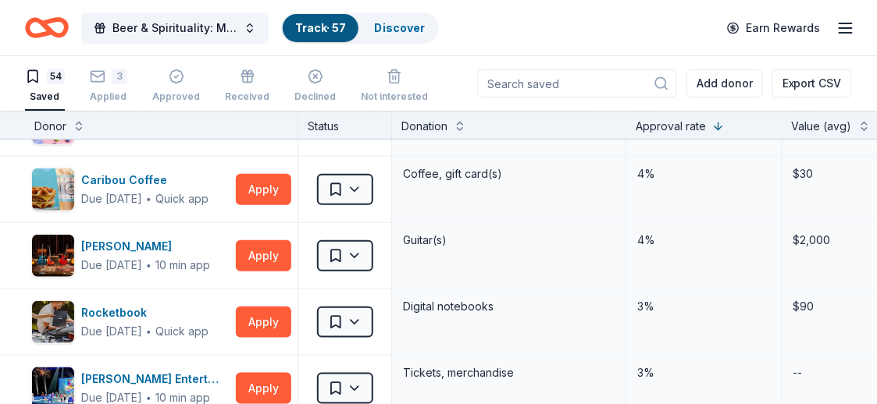
scroll to position [1951, 0]
